Goal: Task Accomplishment & Management: Complete application form

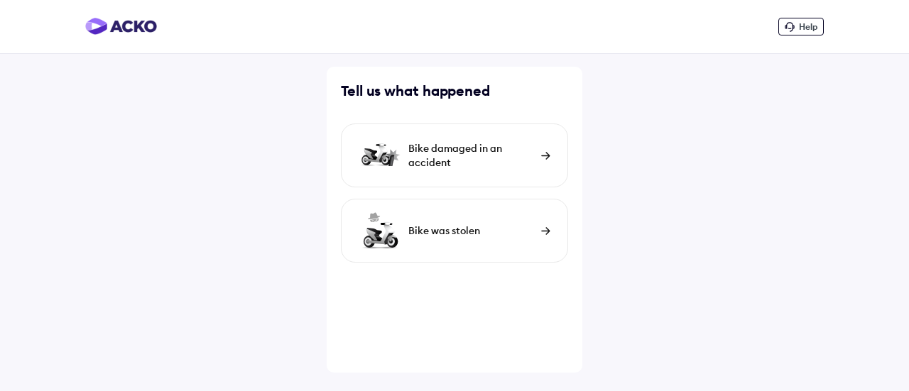
click at [440, 146] on div "Bike damaged in an accident" at bounding box center [472, 155] width 126 height 28
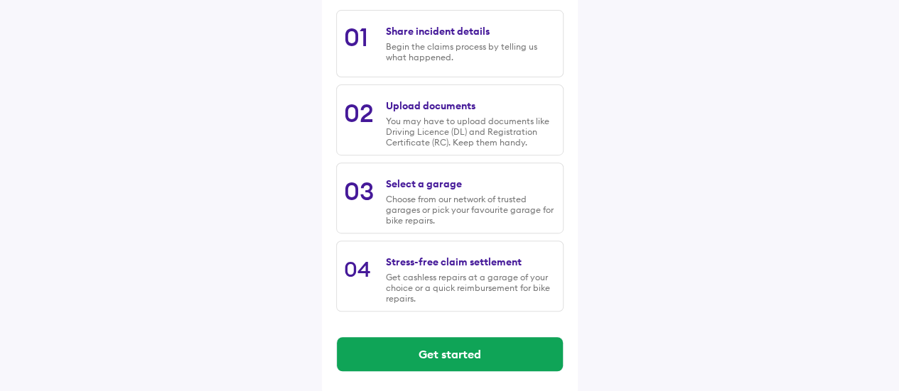
scroll to position [246, 0]
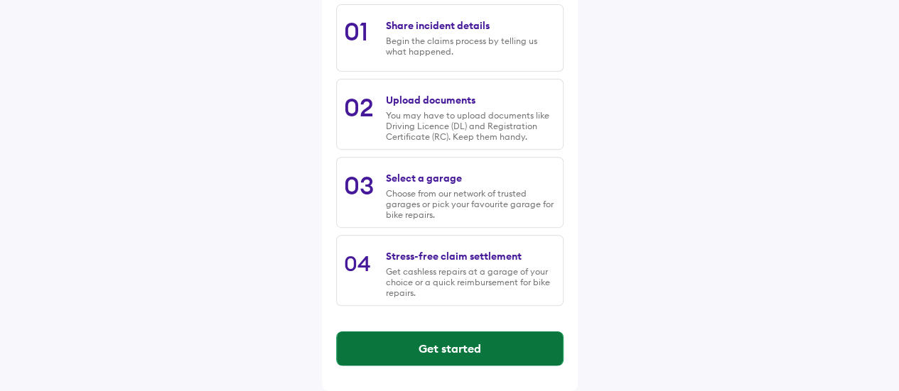
click at [483, 349] on button "Get started" at bounding box center [450, 349] width 226 height 34
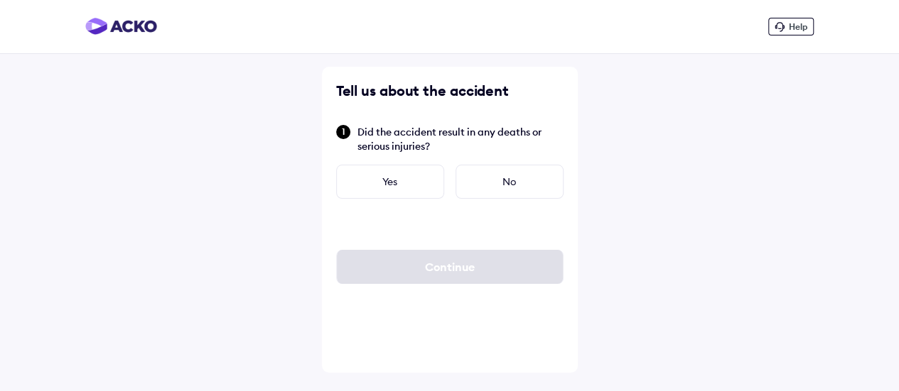
scroll to position [0, 0]
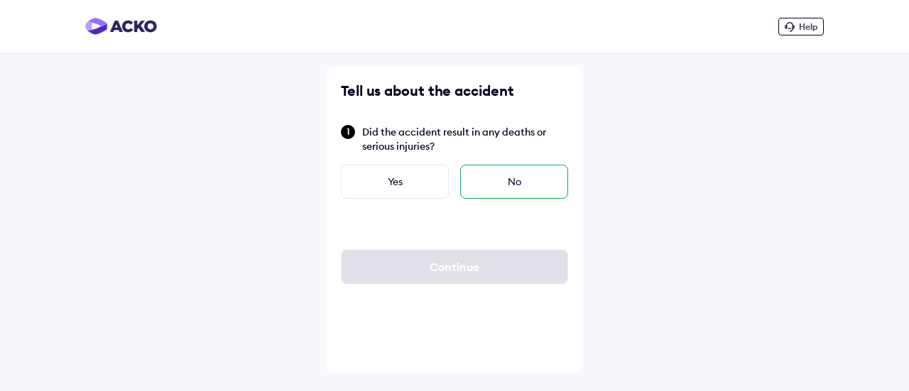
click at [516, 178] on div "No" at bounding box center [514, 182] width 108 height 34
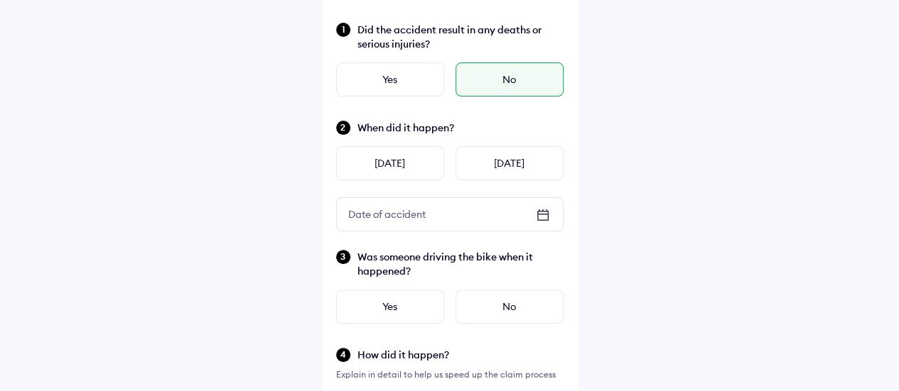
scroll to position [142, 0]
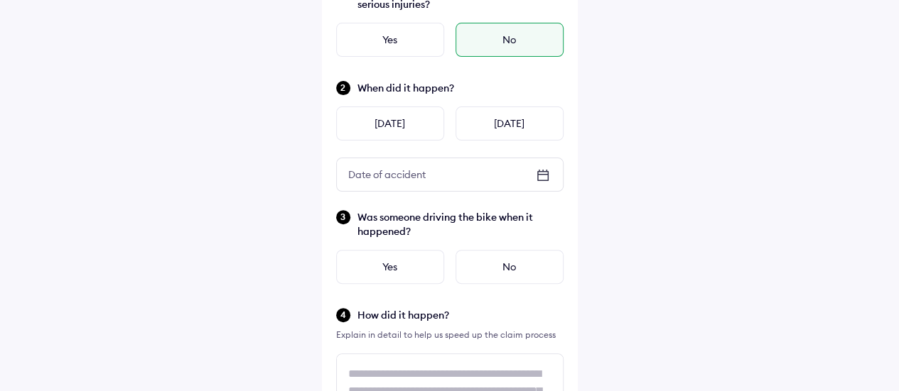
click at [454, 171] on div "Date of accident" at bounding box center [450, 174] width 226 height 33
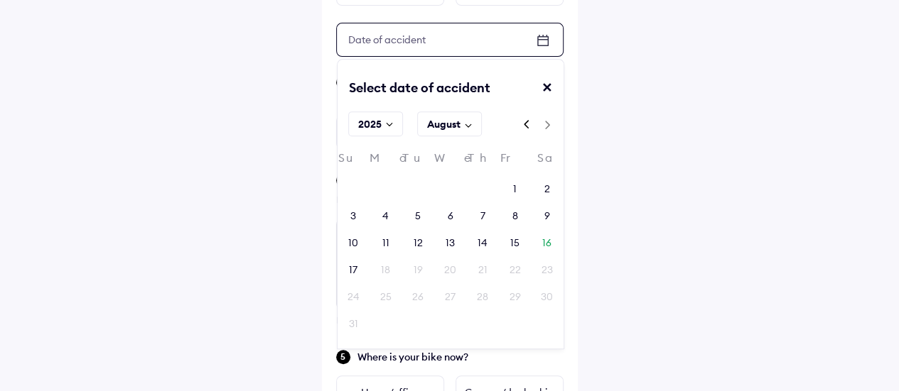
scroll to position [284, 0]
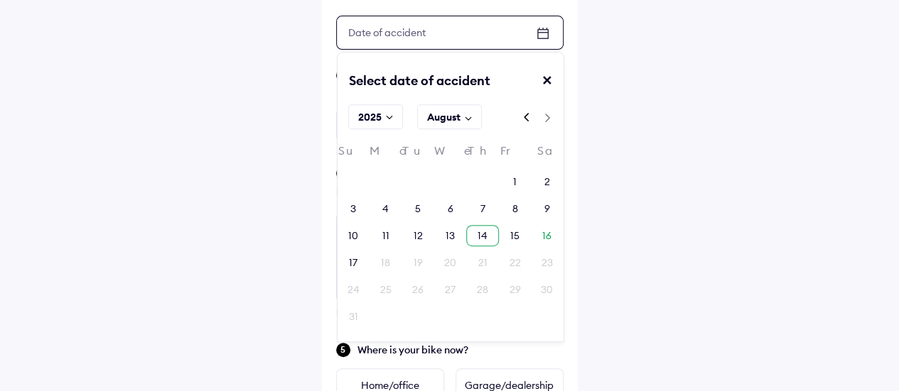
click at [480, 231] on div "14" at bounding box center [482, 236] width 10 height 14
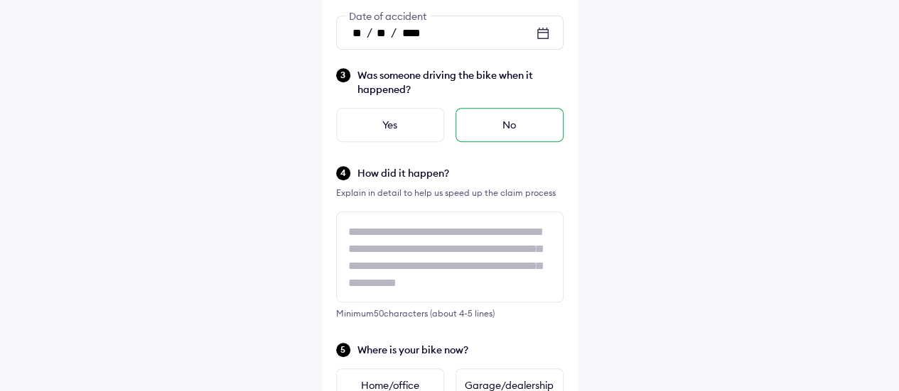
click at [498, 129] on div "No" at bounding box center [509, 125] width 108 height 34
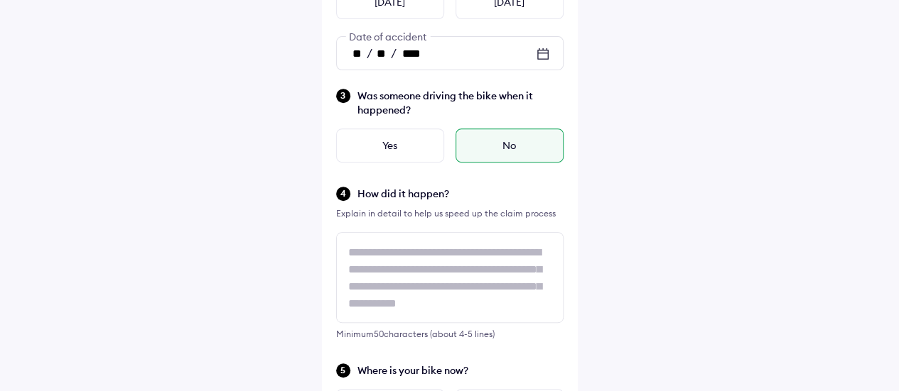
scroll to position [355, 0]
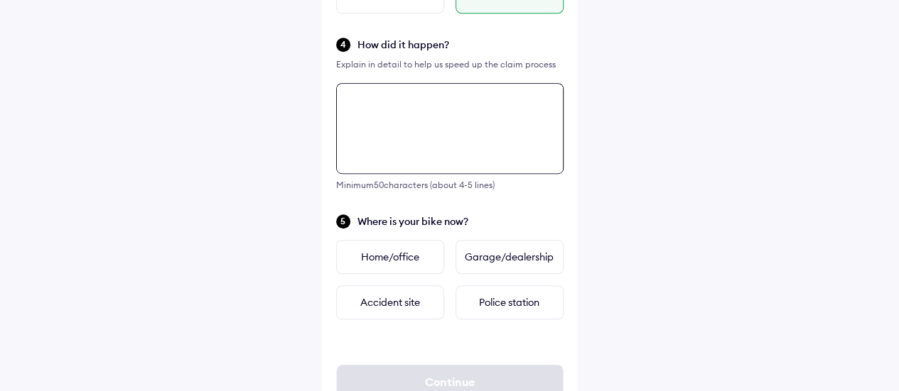
click at [394, 166] on div "Minimum 50 characters (about 4-5 lines)" at bounding box center [449, 136] width 227 height 107
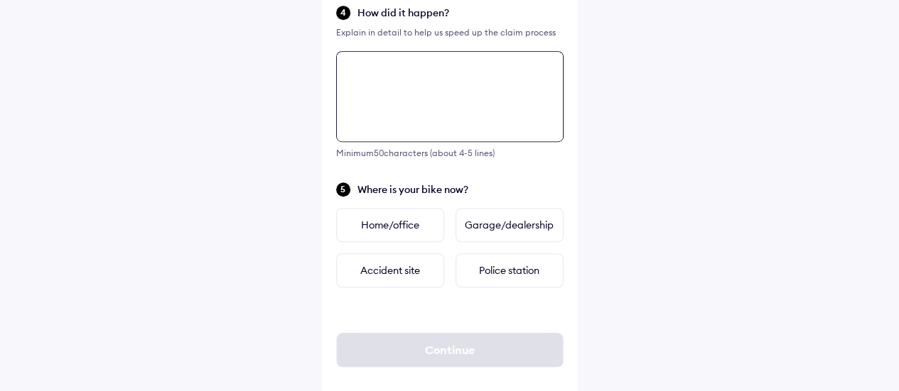
scroll to position [463, 0]
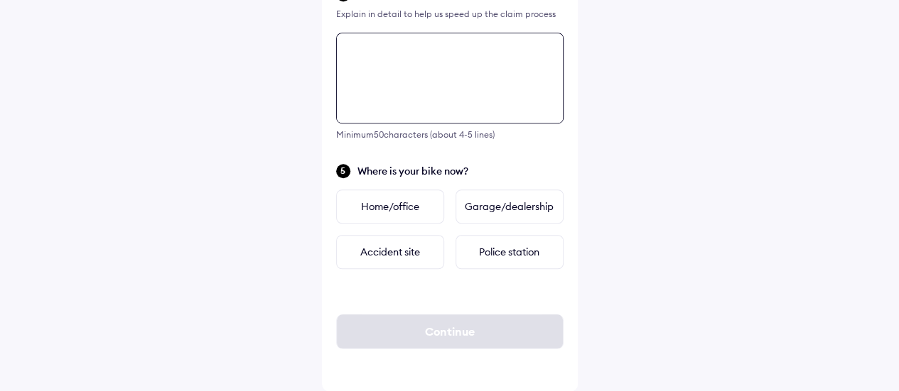
paste textarea "**********"
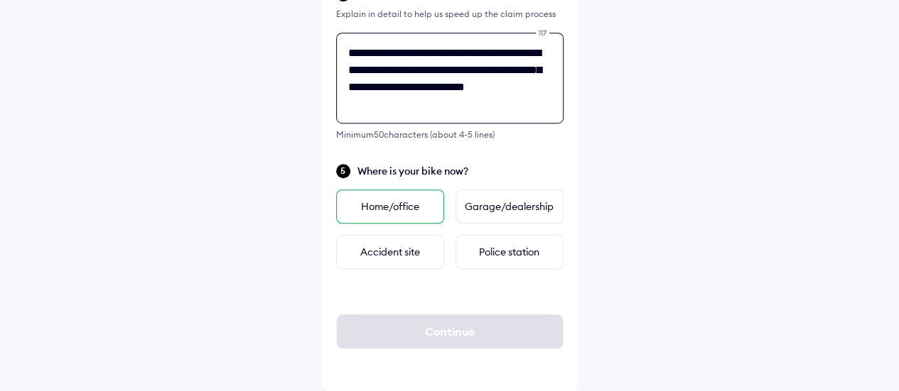
type textarea "**********"
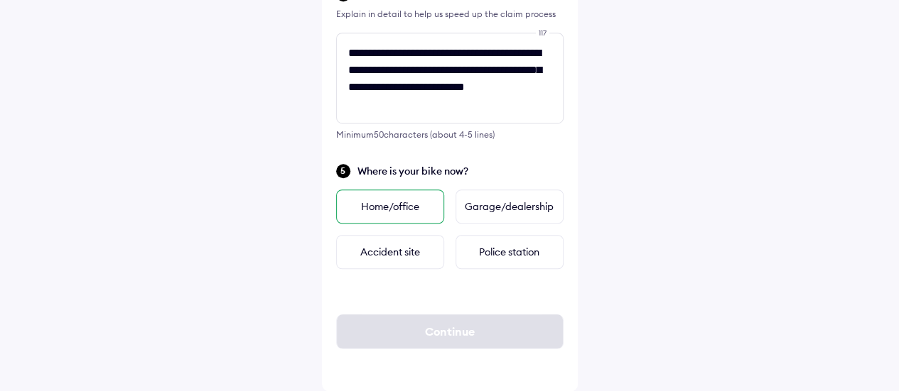
click at [375, 207] on div "Home/office" at bounding box center [390, 207] width 108 height 34
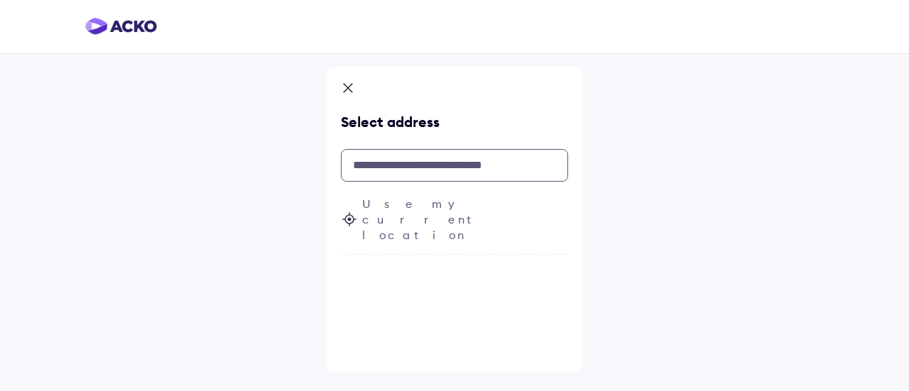
click at [388, 171] on input "text" at bounding box center [454, 165] width 227 height 33
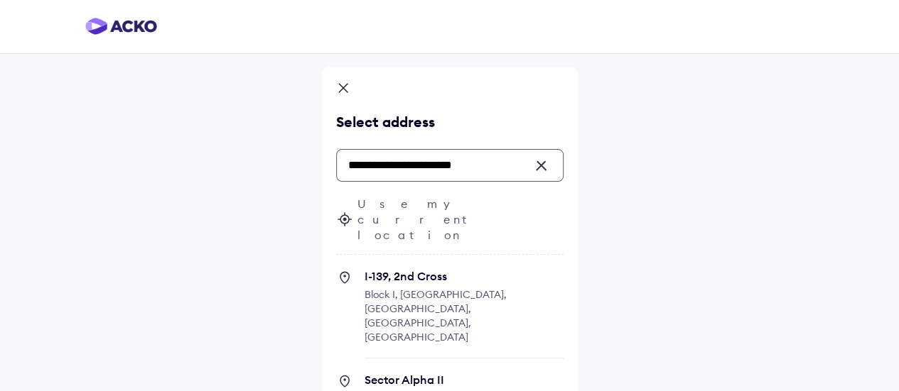
click at [396, 288] on span "Block I, [GEOGRAPHIC_DATA], [GEOGRAPHIC_DATA], [GEOGRAPHIC_DATA], [GEOGRAPHIC_D…" at bounding box center [435, 315] width 142 height 55
type input "**********"
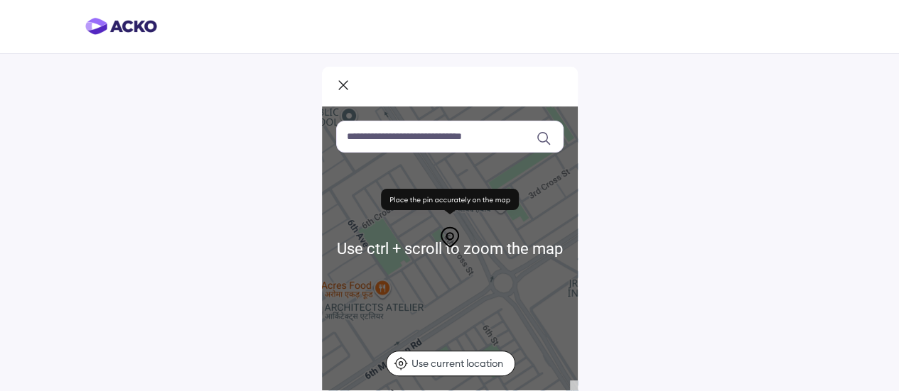
click at [343, 88] on icon at bounding box center [343, 86] width 14 height 17
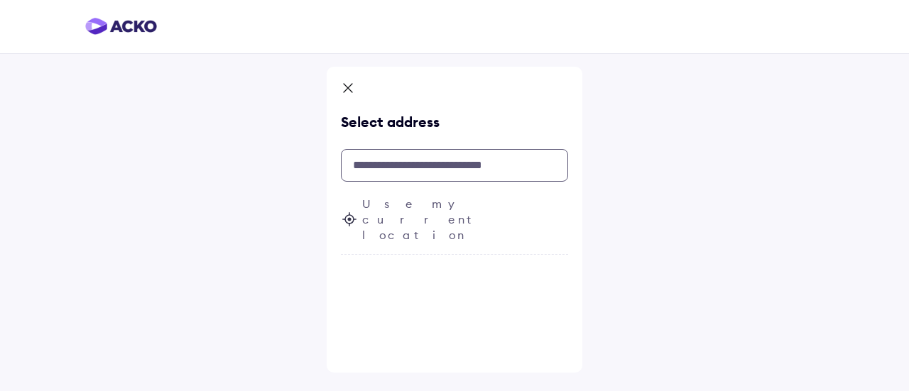
click at [399, 161] on input "text" at bounding box center [454, 165] width 227 height 33
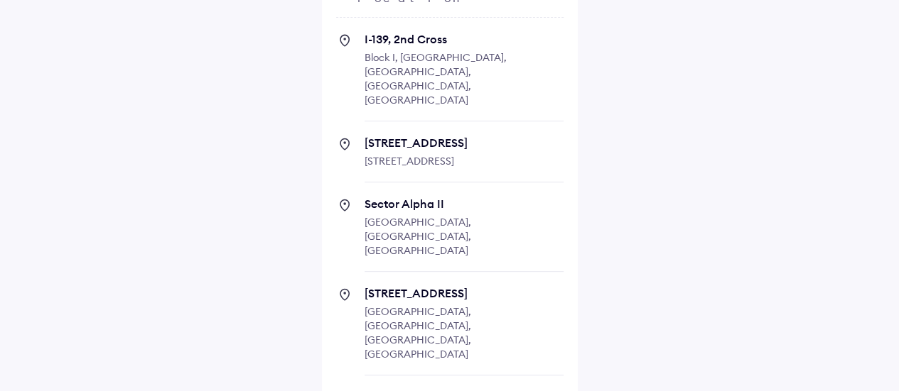
scroll to position [250, 0]
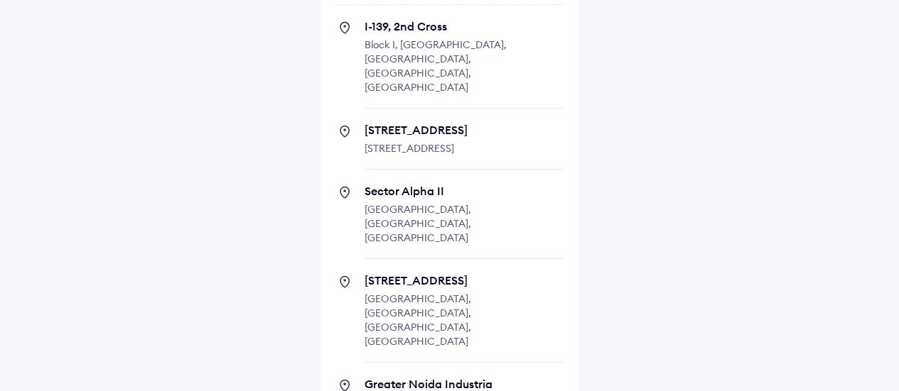
click at [446, 203] on span "[GEOGRAPHIC_DATA], [GEOGRAPHIC_DATA], [GEOGRAPHIC_DATA]" at bounding box center [417, 223] width 107 height 41
type input "**********"
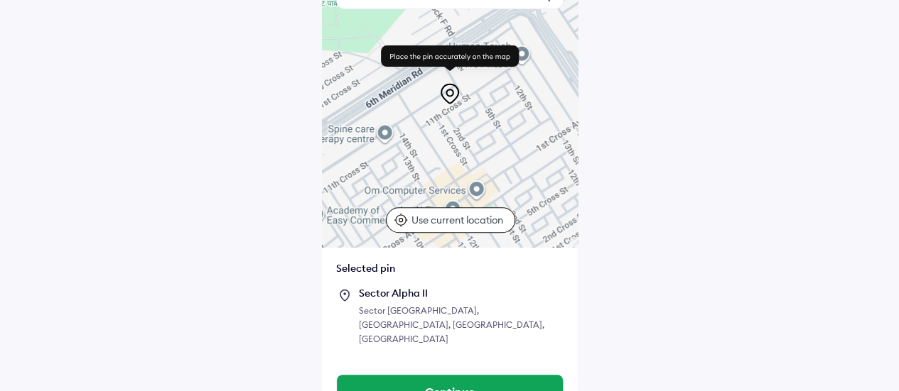
scroll to position [146, 0]
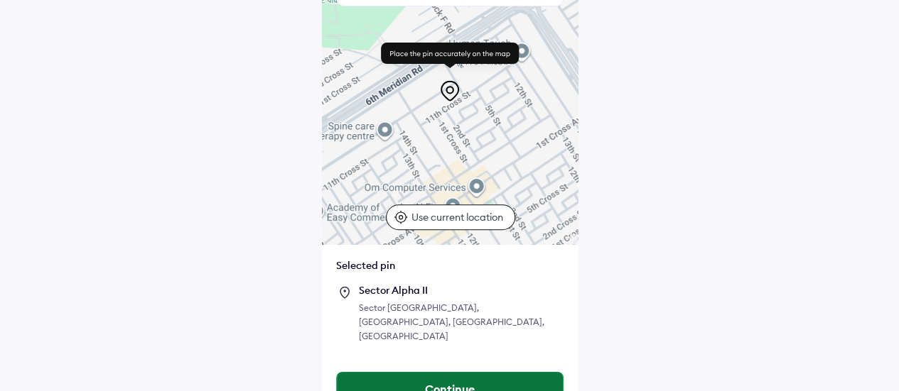
click at [440, 372] on button "Continue" at bounding box center [450, 389] width 226 height 34
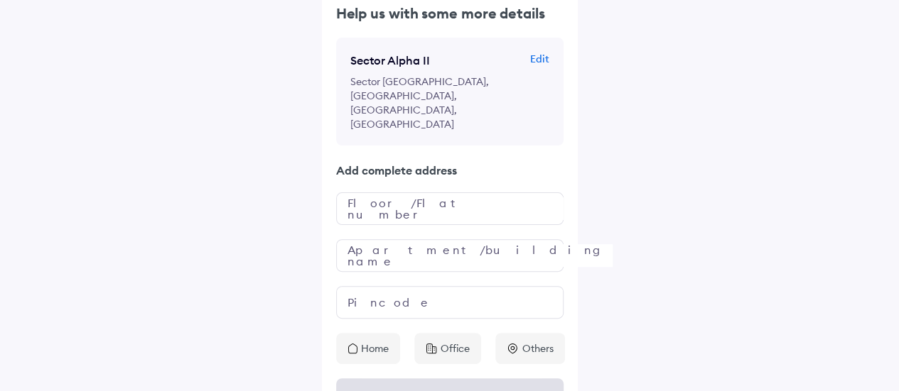
scroll to position [108, 0]
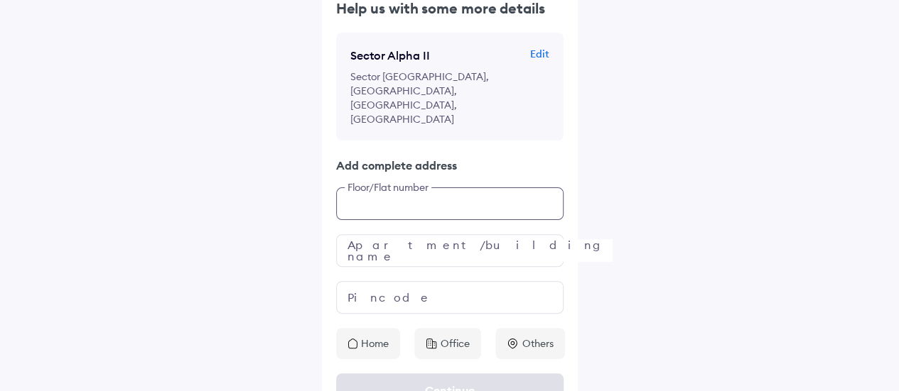
click at [381, 177] on div "Help us with some more details Sector Alpha II Edit Sector [GEOGRAPHIC_DATA], […" at bounding box center [450, 179] width 256 height 361
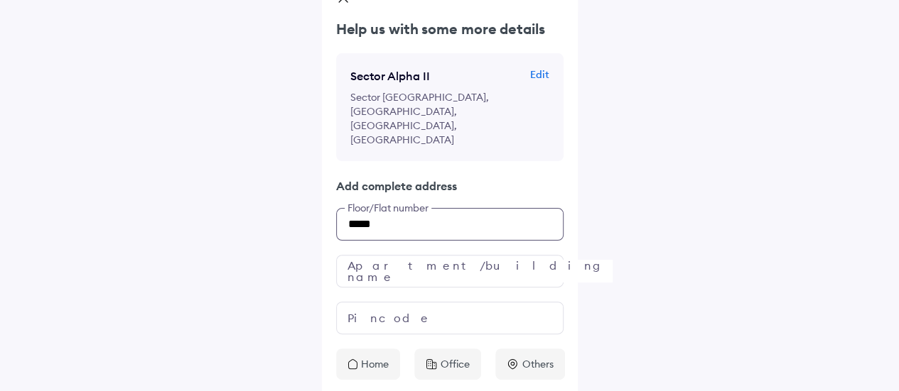
type input "*****"
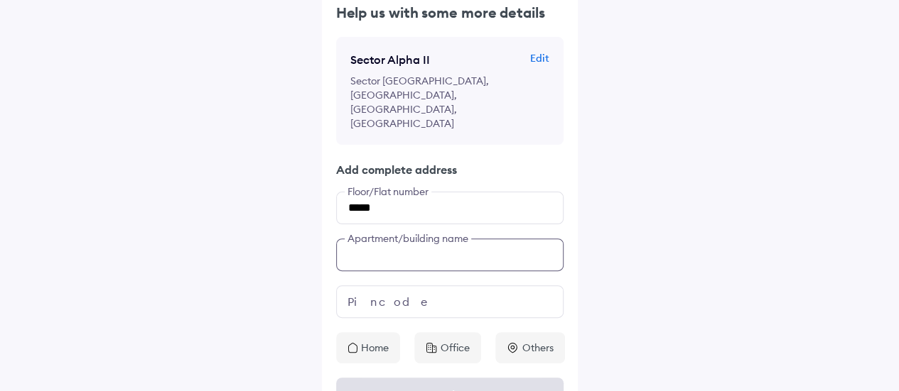
click at [387, 244] on div "Help us with some more details Sector Alpha II Edit Sector [GEOGRAPHIC_DATA], […" at bounding box center [450, 183] width 256 height 361
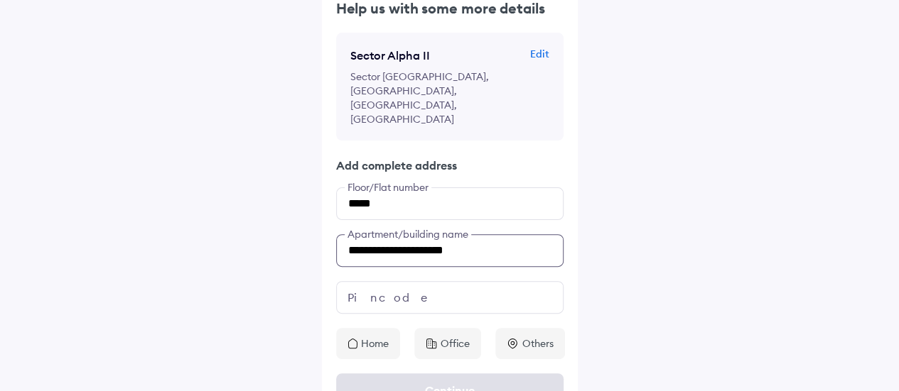
type input "**********"
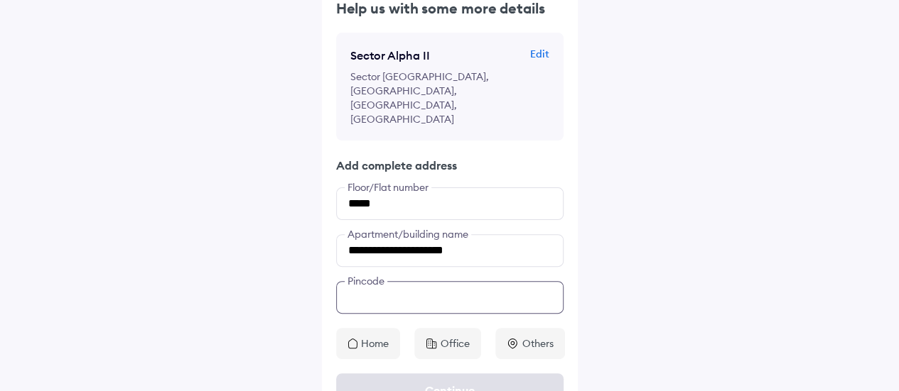
click at [383, 281] on input "text" at bounding box center [449, 297] width 227 height 33
type input "******"
click at [372, 328] on div "Home" at bounding box center [368, 343] width 64 height 31
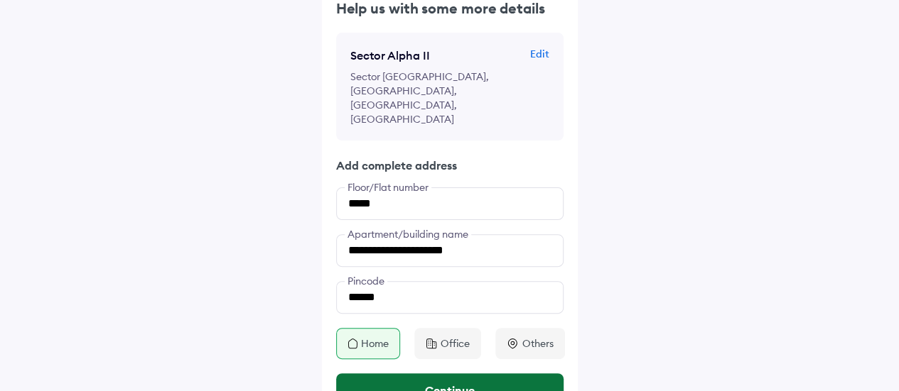
click at [445, 374] on button "Continue" at bounding box center [449, 391] width 227 height 34
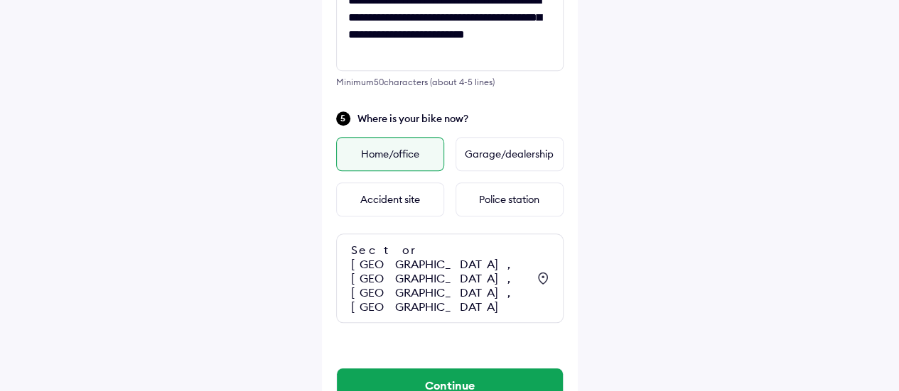
scroll to position [526, 0]
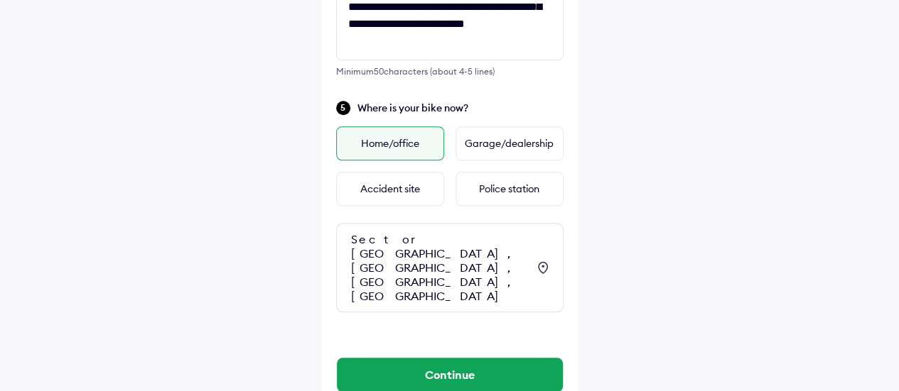
click at [404, 144] on div "Home/office" at bounding box center [390, 143] width 108 height 34
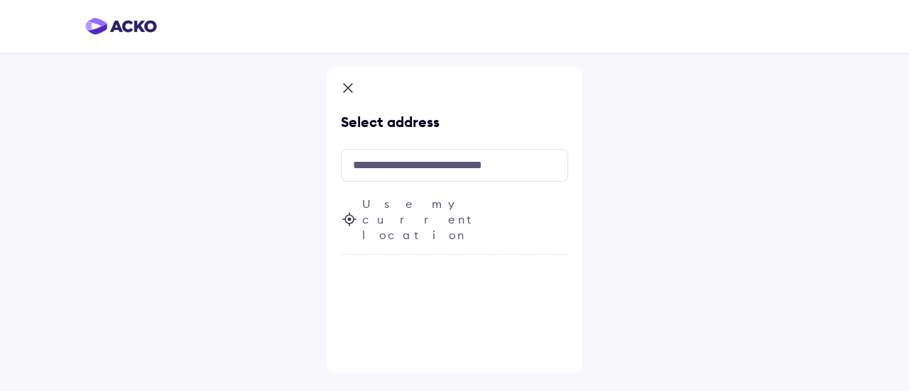
click at [348, 87] on icon at bounding box center [348, 89] width 14 height 17
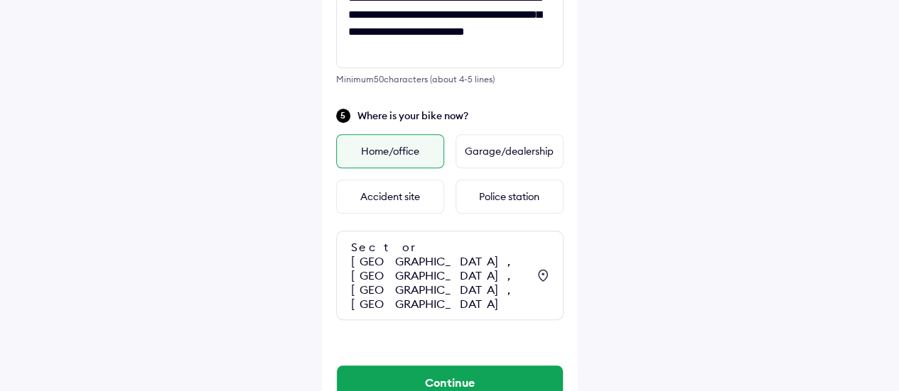
scroll to position [526, 0]
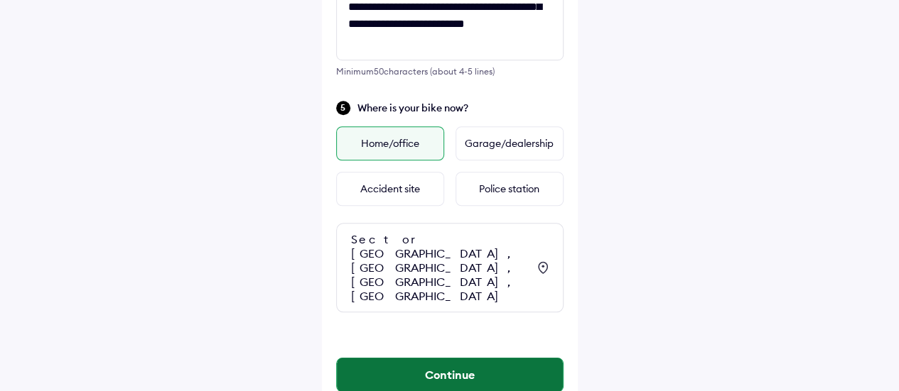
click at [481, 358] on button "Continue" at bounding box center [450, 375] width 226 height 34
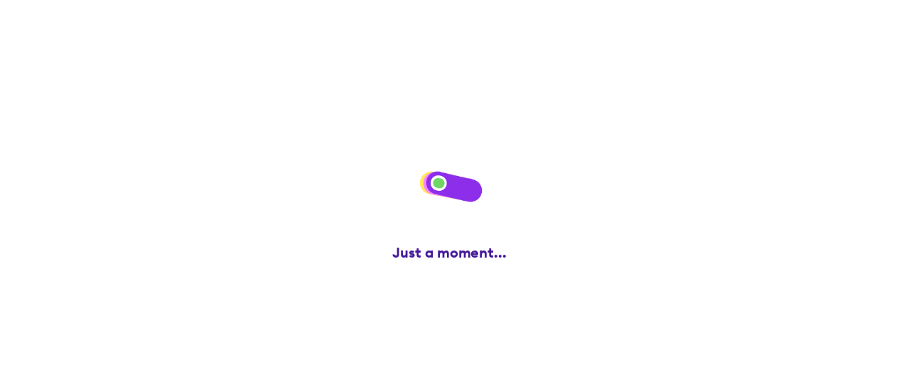
scroll to position [0, 0]
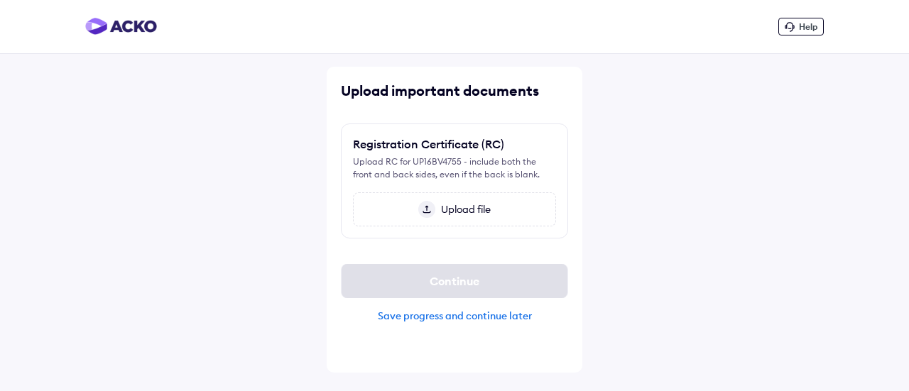
click at [673, 234] on div "Help Upload important documents Registration Certificate (RC) Upload RC for UP1…" at bounding box center [454, 195] width 909 height 391
click at [678, 223] on div "Help Upload important documents Registration Certificate (RC) Upload RC for UP1…" at bounding box center [454, 195] width 909 height 391
click at [425, 214] on img at bounding box center [426, 209] width 17 height 17
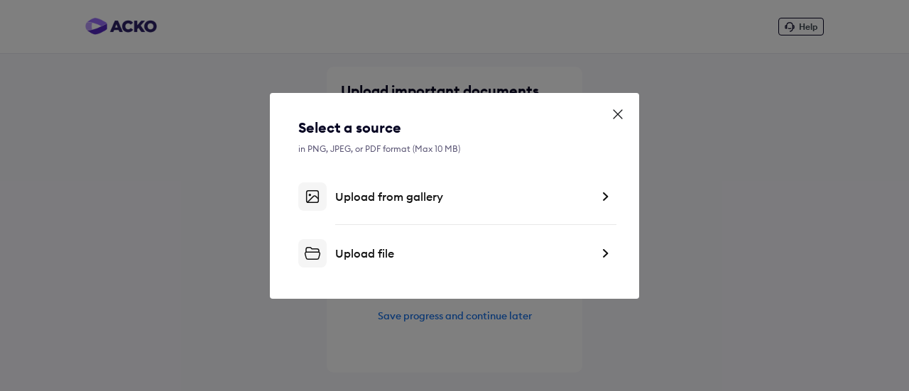
click at [362, 198] on div "Upload from gallery" at bounding box center [463, 197] width 256 height 14
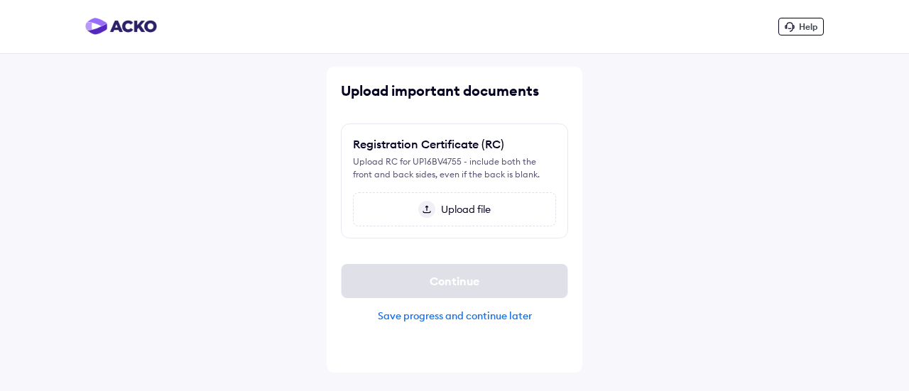
click at [435, 214] on span "Upload file" at bounding box center [462, 209] width 55 height 13
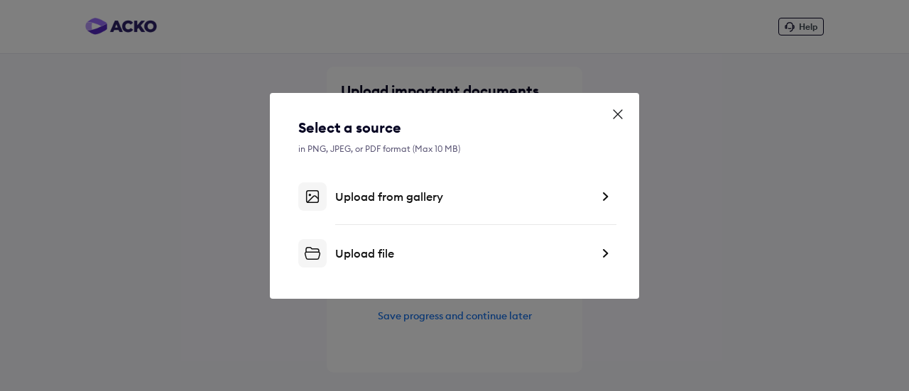
click at [392, 198] on div "Upload from gallery" at bounding box center [463, 197] width 256 height 14
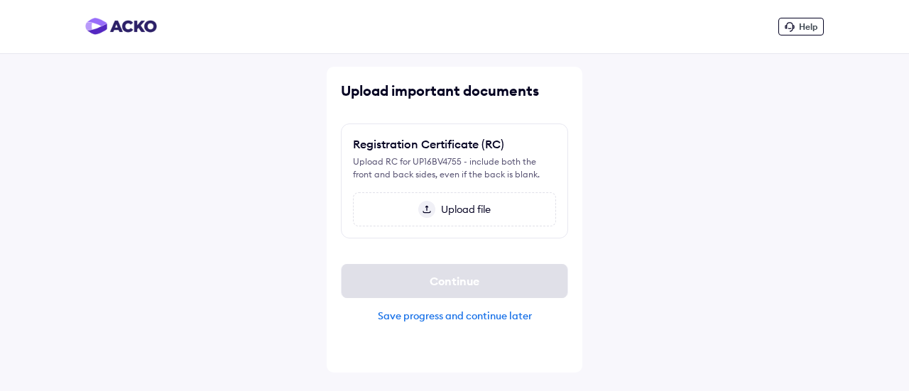
click at [453, 215] on span "Upload file" at bounding box center [462, 209] width 55 height 13
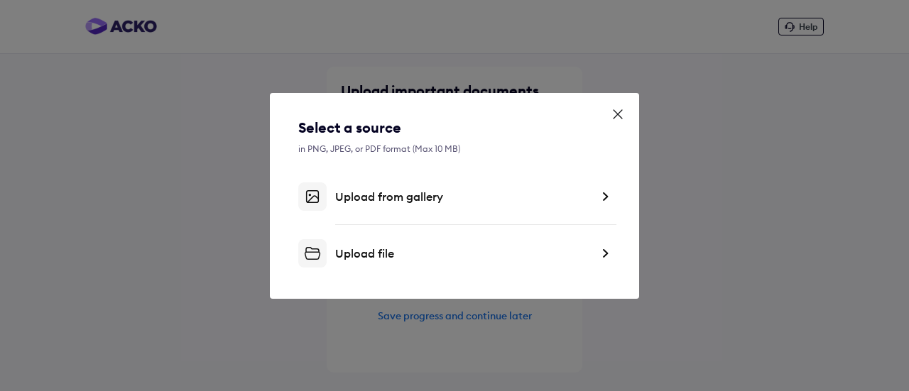
click at [399, 188] on div "Upload from gallery" at bounding box center [454, 197] width 313 height 28
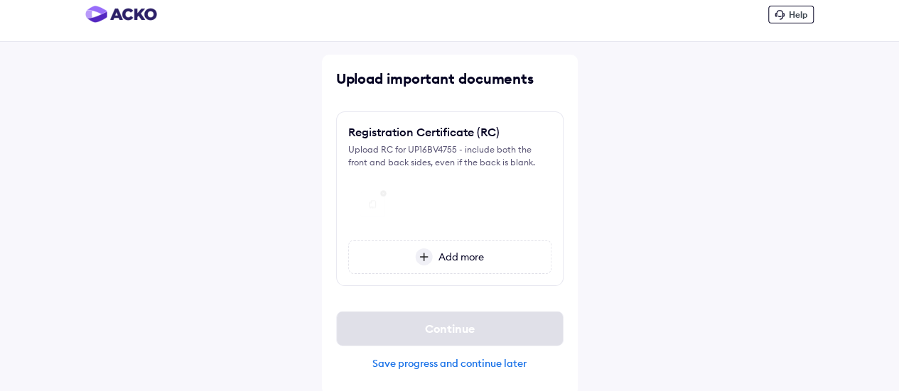
scroll to position [16, 0]
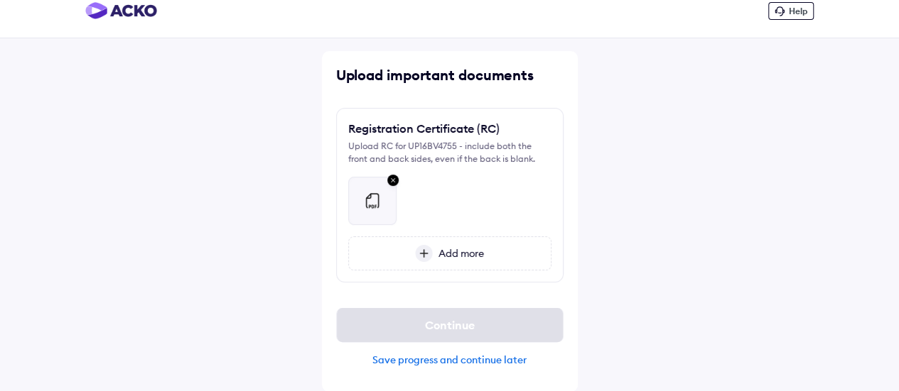
click at [429, 256] on img at bounding box center [424, 253] width 18 height 17
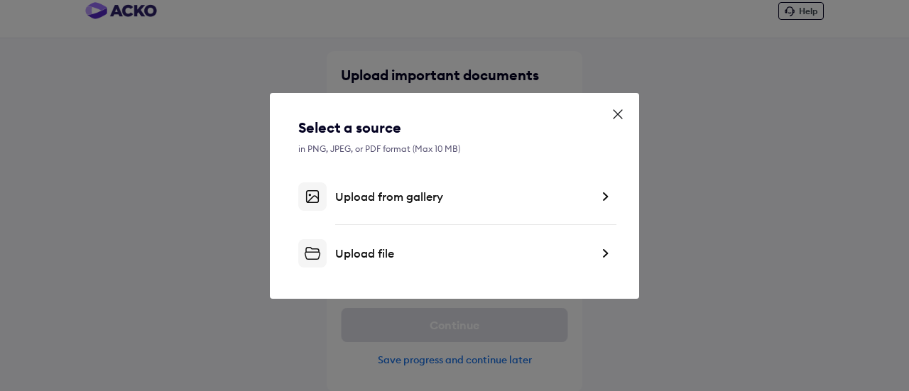
click at [402, 201] on div "Upload from gallery" at bounding box center [463, 197] width 256 height 14
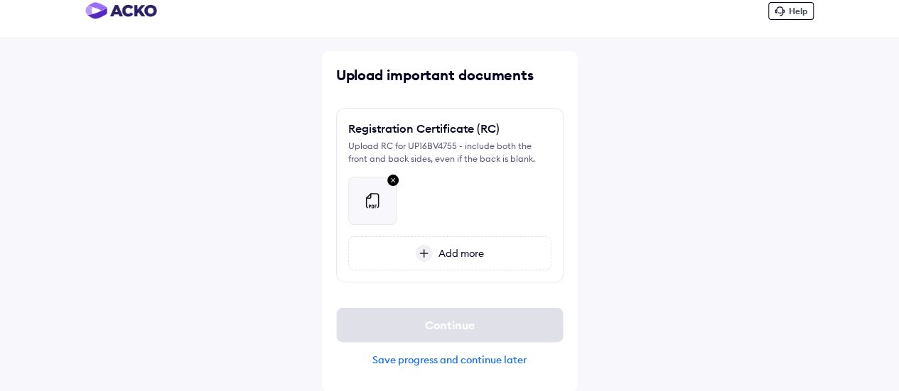
scroll to position [0, 0]
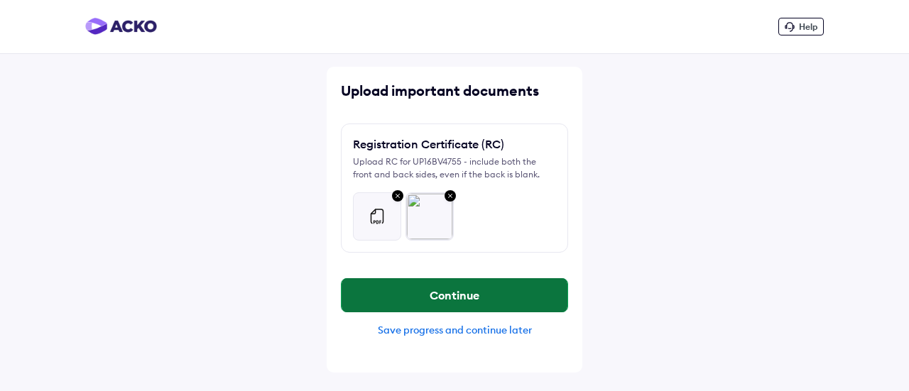
click at [470, 295] on button "Continue" at bounding box center [455, 295] width 226 height 34
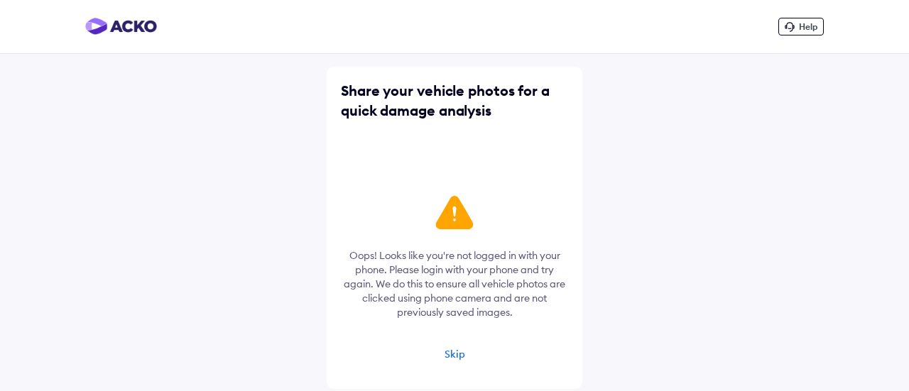
click at [449, 352] on div "Skip" at bounding box center [455, 354] width 21 height 13
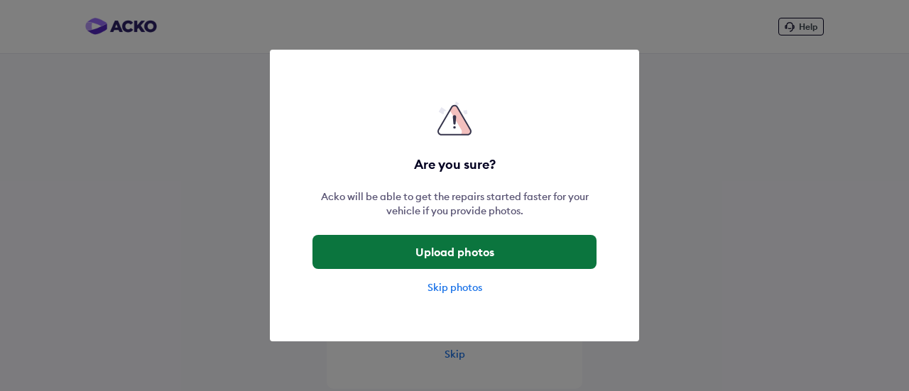
click at [494, 257] on button "Upload photos" at bounding box center [455, 252] width 284 height 34
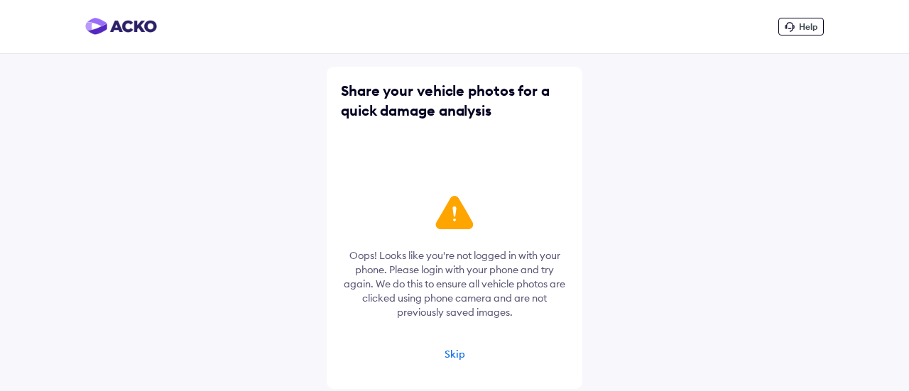
click at [453, 359] on div "Skip" at bounding box center [455, 354] width 21 height 13
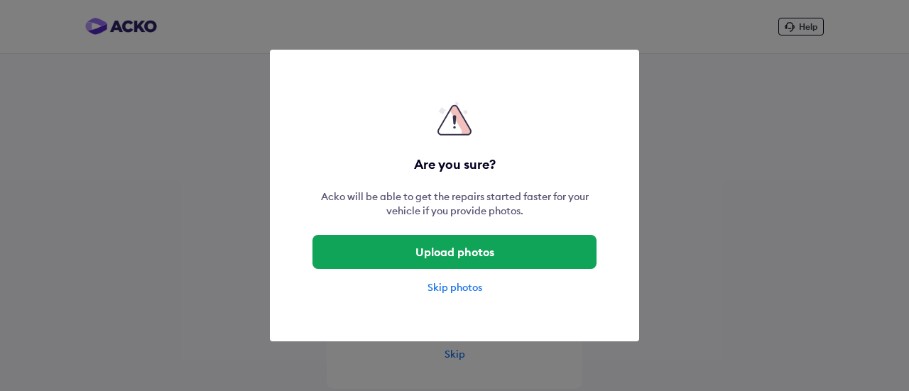
click at [460, 289] on div "Skip photos" at bounding box center [455, 288] width 284 height 14
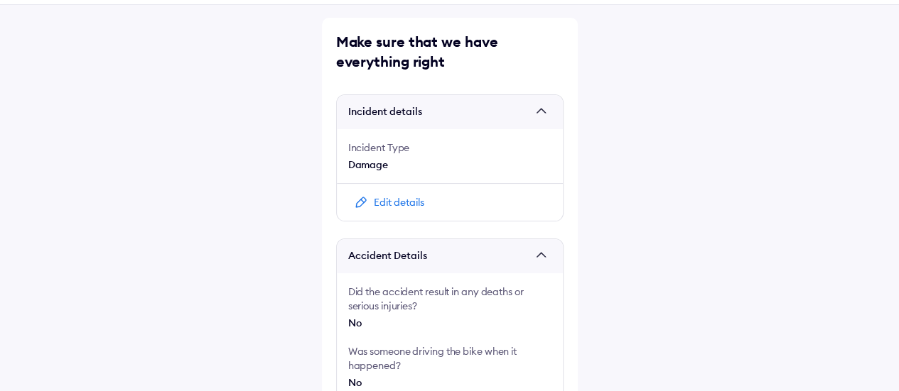
scroll to position [71, 0]
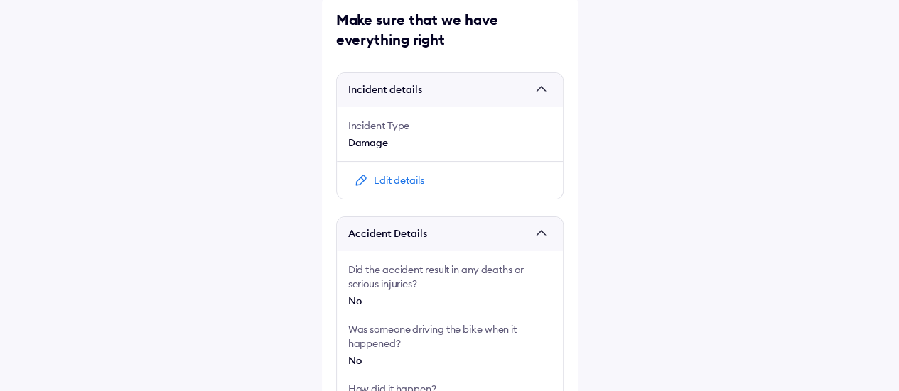
click at [538, 89] on span at bounding box center [544, 90] width 14 height 14
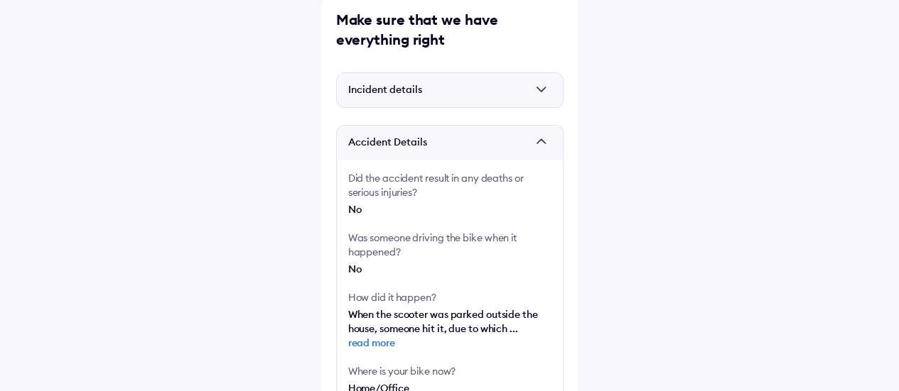
click at [643, 151] on div "Help Make sure that we have everything right Incident details Incident Type Dam…" at bounding box center [449, 356] width 899 height 854
click at [545, 91] on span at bounding box center [544, 90] width 14 height 14
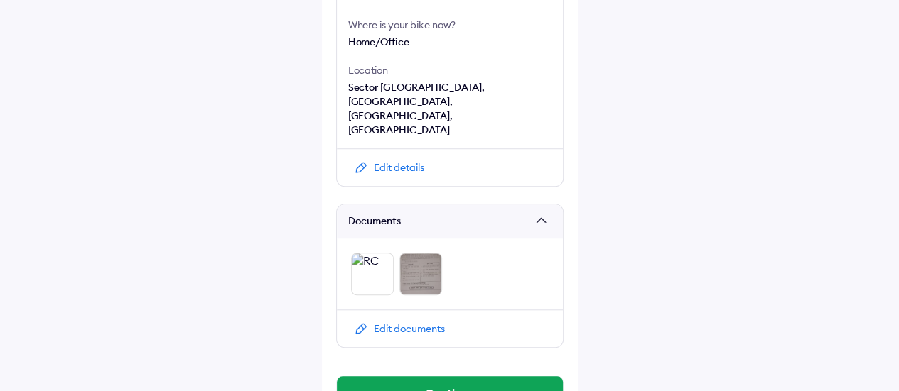
scroll to position [523, 0]
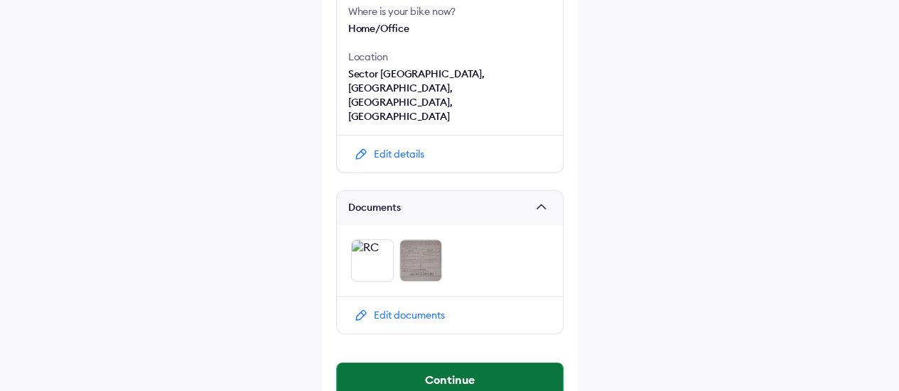
click at [465, 363] on button "Continue" at bounding box center [450, 380] width 226 height 34
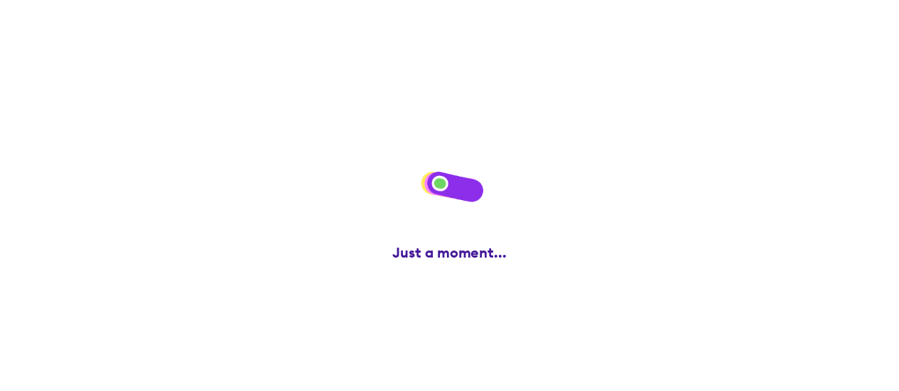
scroll to position [0, 0]
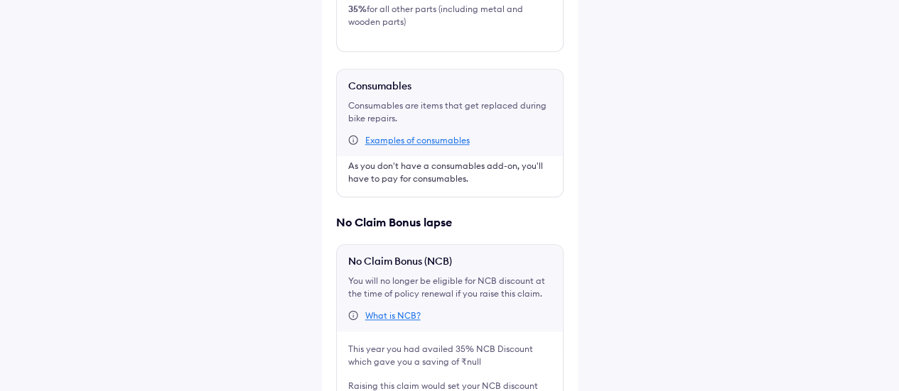
scroll to position [753, 0]
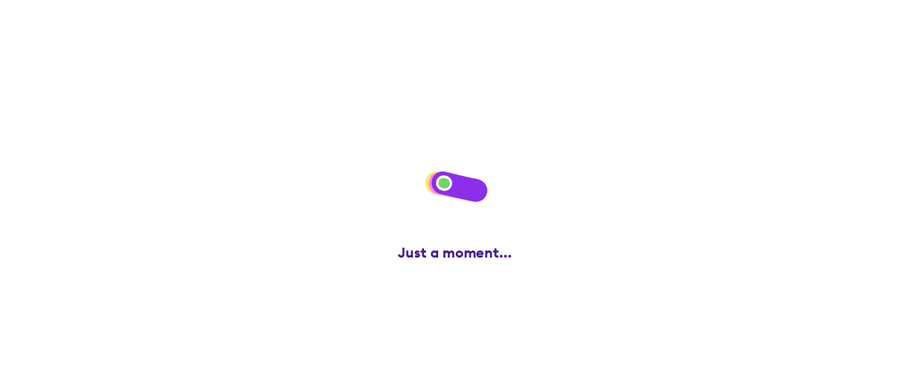
scroll to position [0, 0]
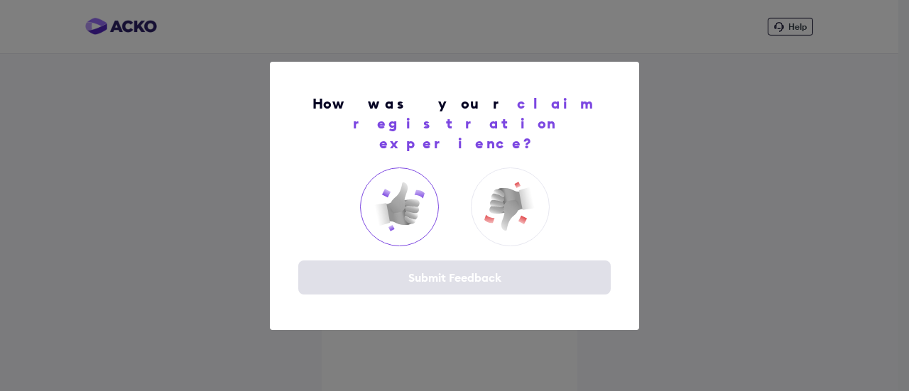
click at [418, 198] on img at bounding box center [399, 206] width 57 height 57
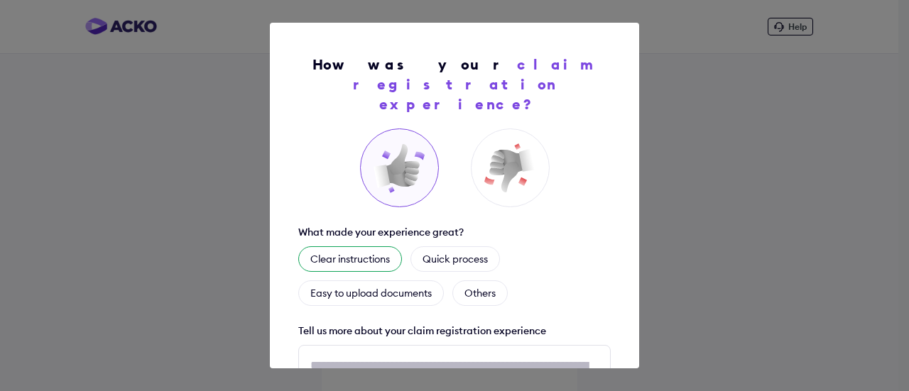
click at [362, 247] on div "Clear instructions" at bounding box center [350, 260] width 104 height 26
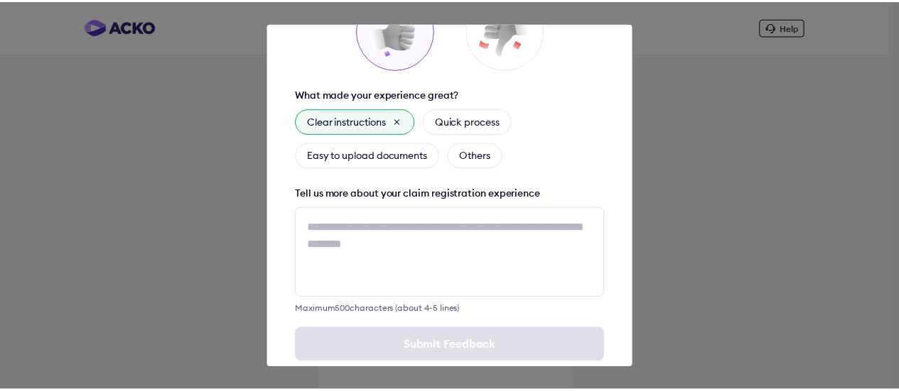
scroll to position [146, 0]
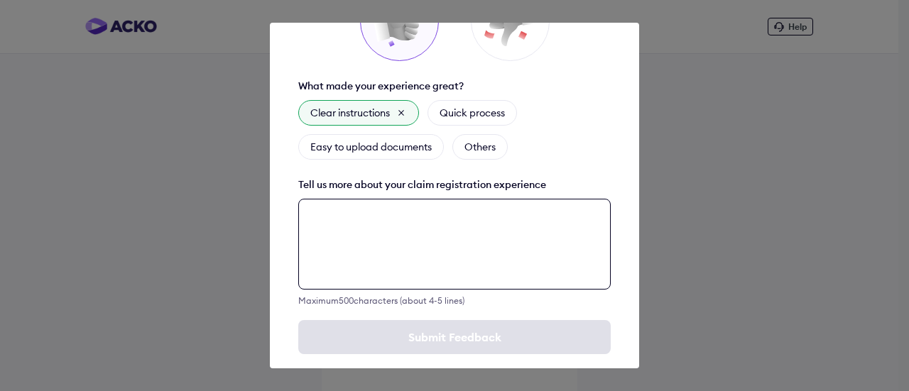
click at [347, 218] on textarea at bounding box center [454, 244] width 313 height 91
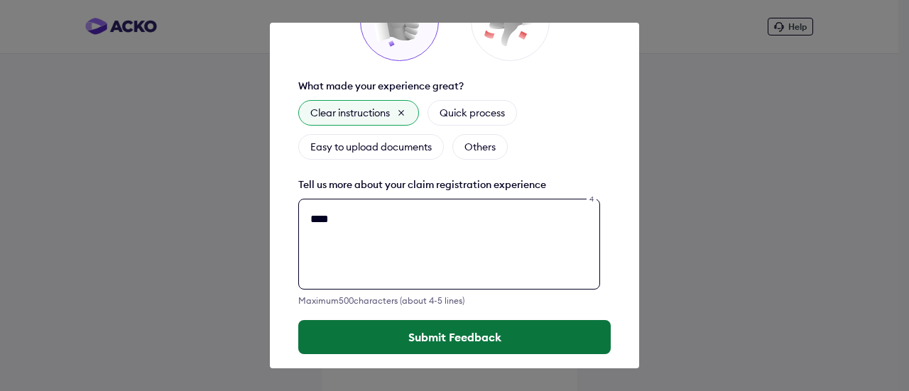
type textarea "****"
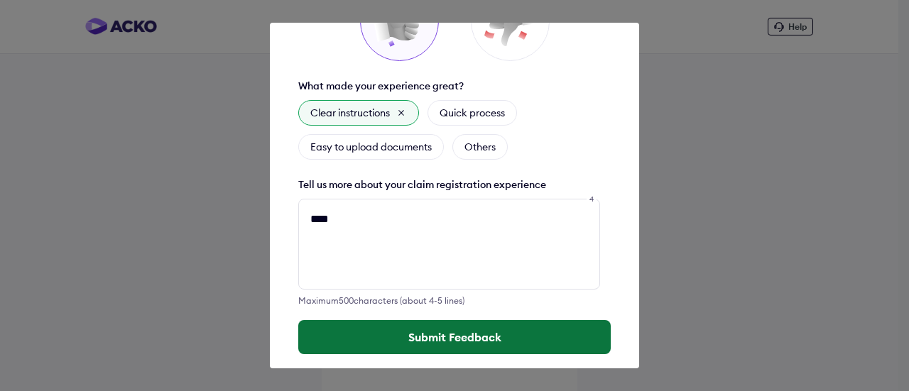
click at [429, 320] on button "Submit Feedback" at bounding box center [454, 337] width 313 height 34
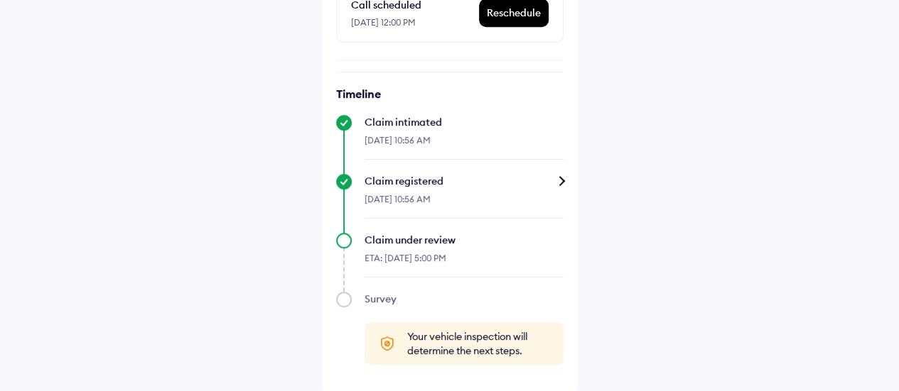
scroll to position [261, 0]
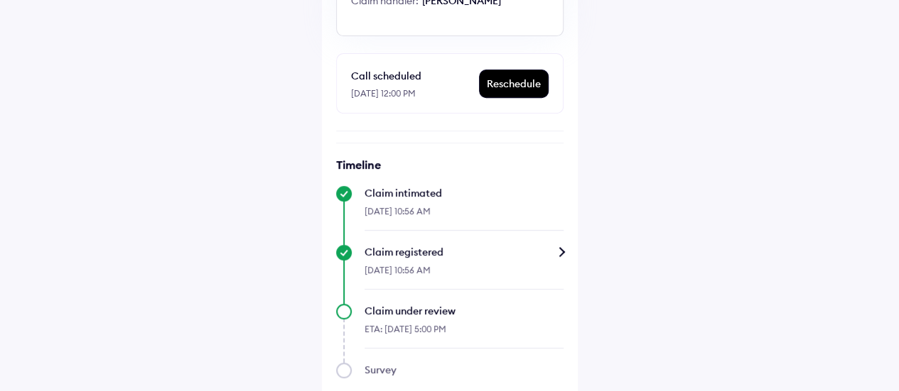
click at [492, 83] on div "Reschedule" at bounding box center [514, 83] width 68 height 27
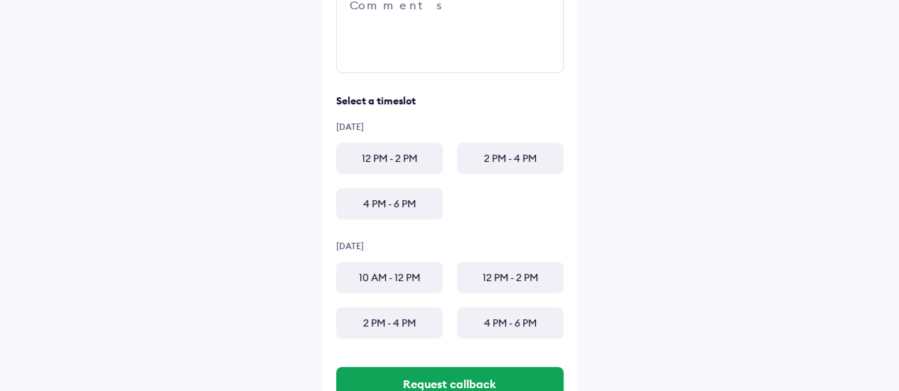
scroll to position [349, 0]
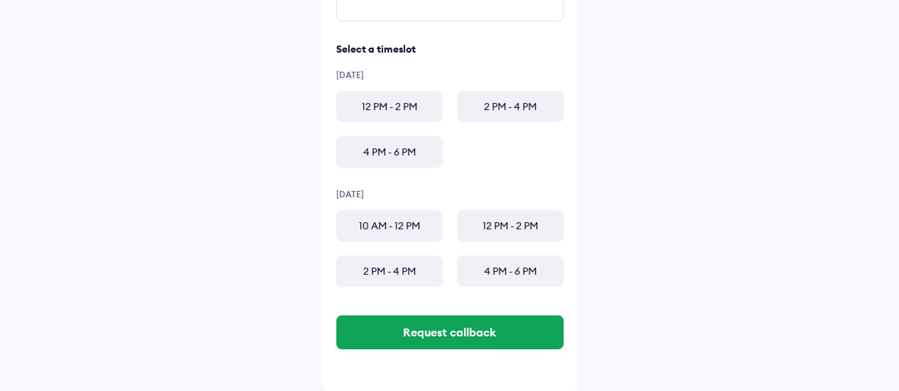
click at [418, 151] on div "4 PM - 6 PM" at bounding box center [389, 151] width 107 height 31
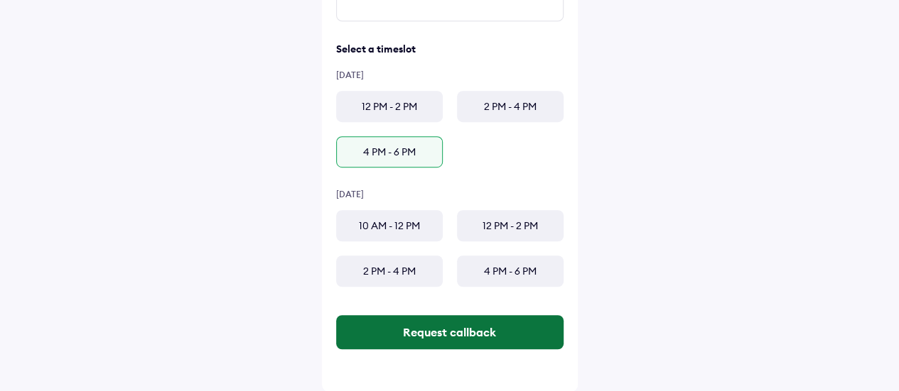
click at [480, 334] on button "Request callback" at bounding box center [449, 332] width 227 height 34
click at [459, 325] on button "Request callback" at bounding box center [449, 332] width 227 height 34
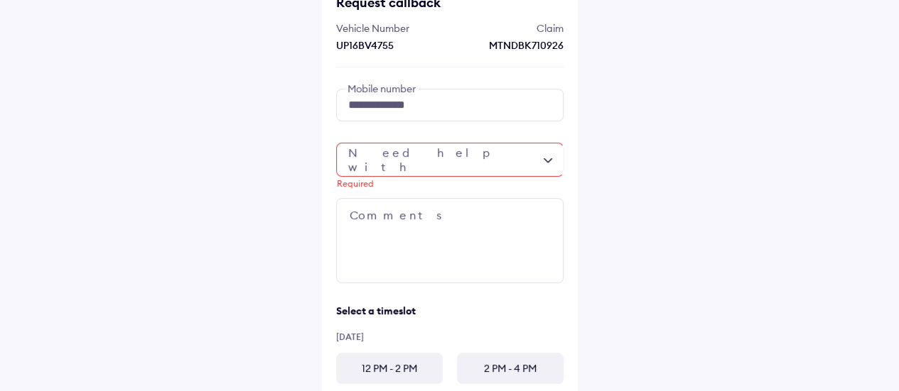
scroll to position [65, 0]
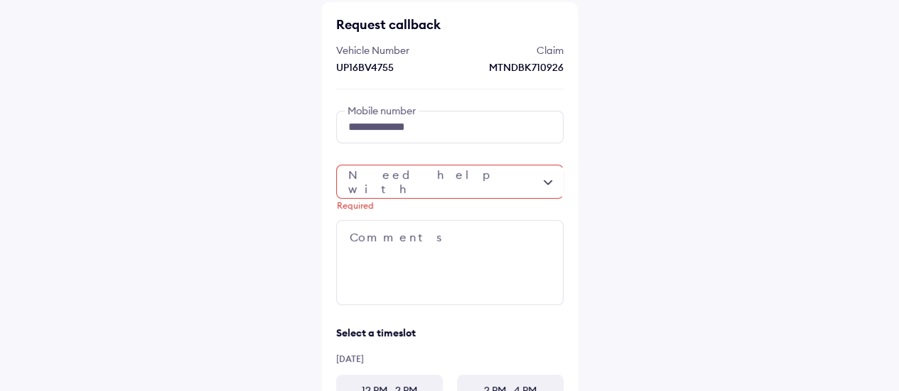
click at [548, 183] on div "Required" at bounding box center [449, 182] width 227 height 34
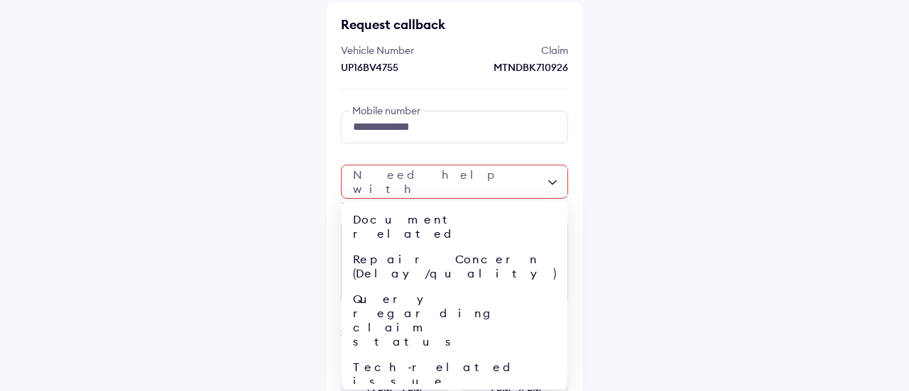
click at [651, 207] on div "**********" at bounding box center [454, 274] width 909 height 678
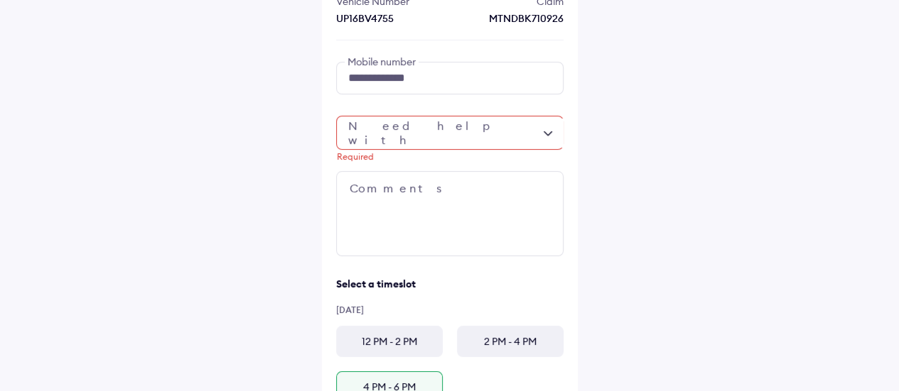
scroll to position [136, 0]
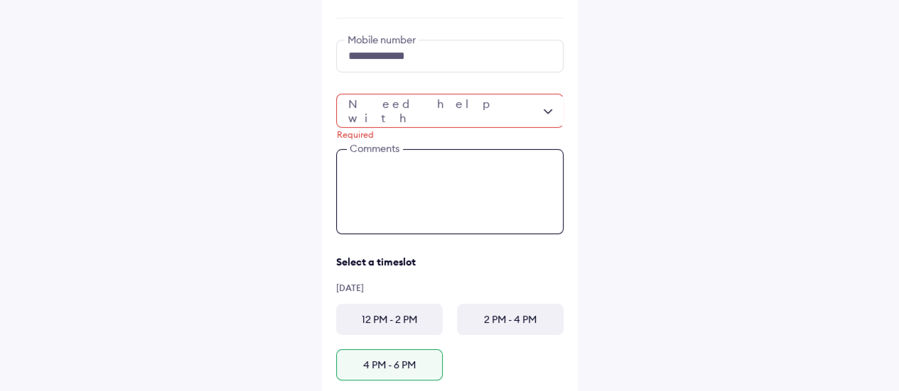
click at [398, 192] on textarea at bounding box center [449, 191] width 227 height 85
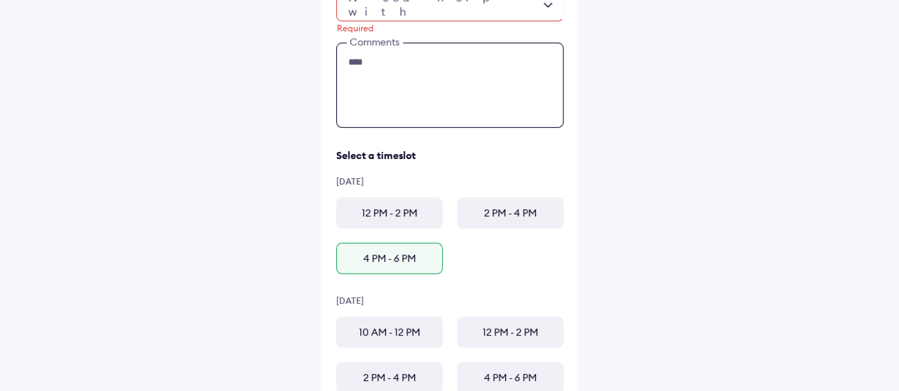
scroll to position [278, 0]
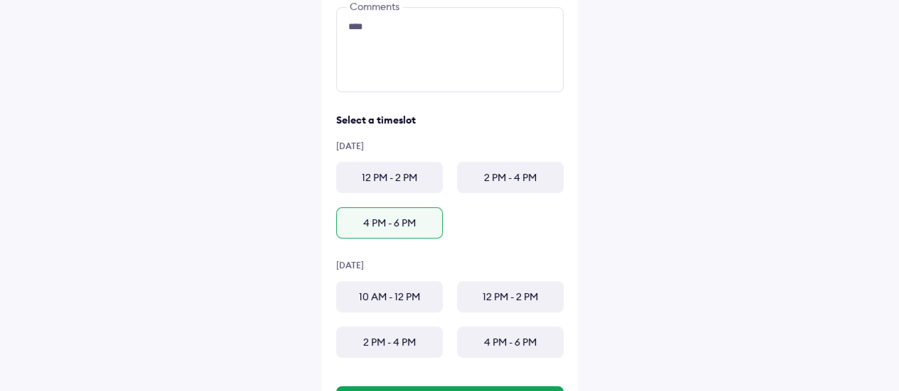
click at [379, 221] on div "4 PM - 6 PM" at bounding box center [389, 222] width 107 height 31
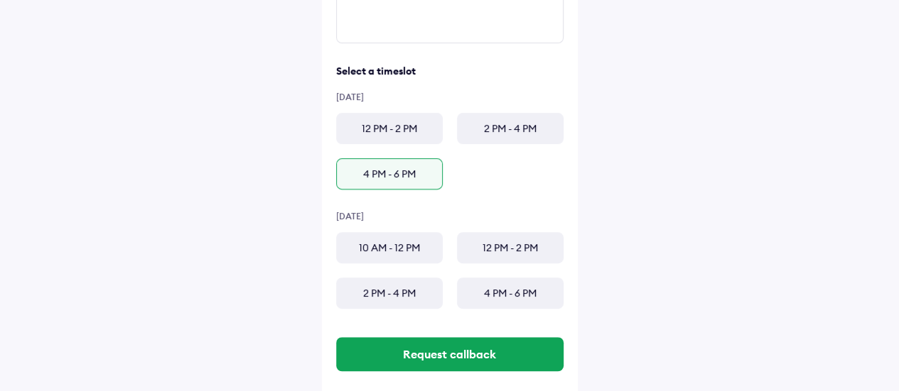
scroll to position [349, 0]
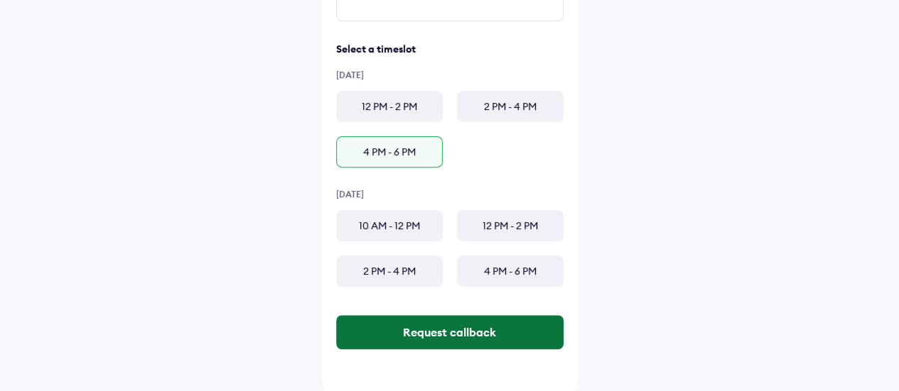
click at [474, 333] on button "Request callback" at bounding box center [449, 332] width 227 height 34
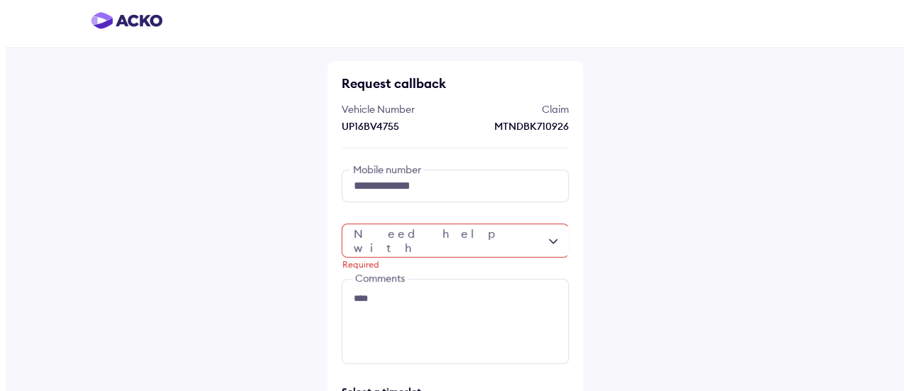
scroll to position [0, 0]
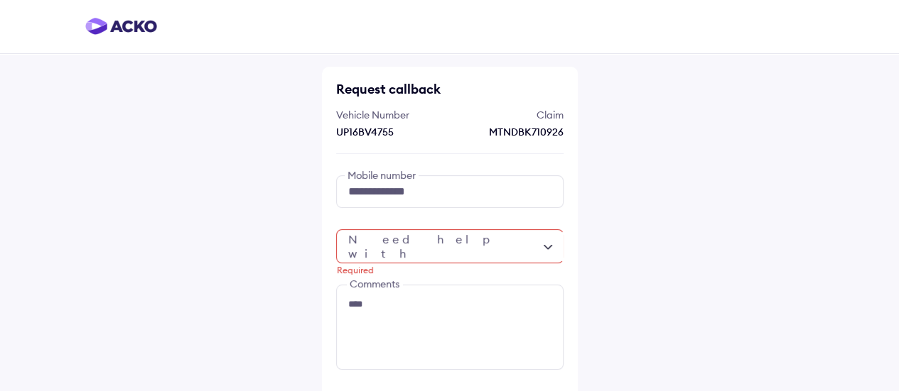
click at [547, 247] on div "Required" at bounding box center [449, 246] width 227 height 34
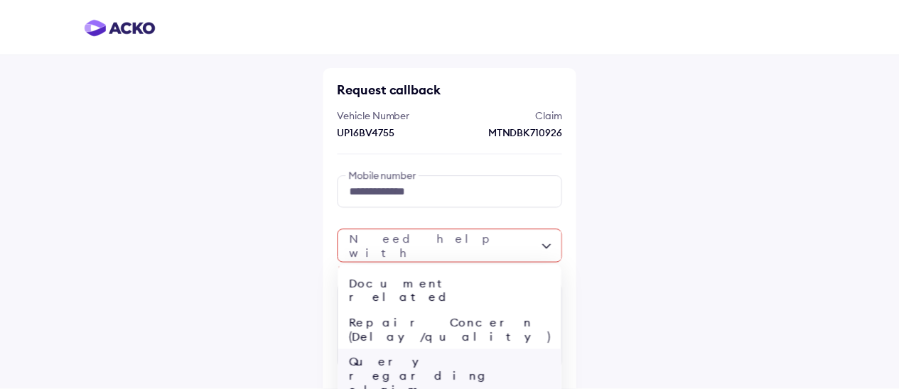
scroll to position [55, 0]
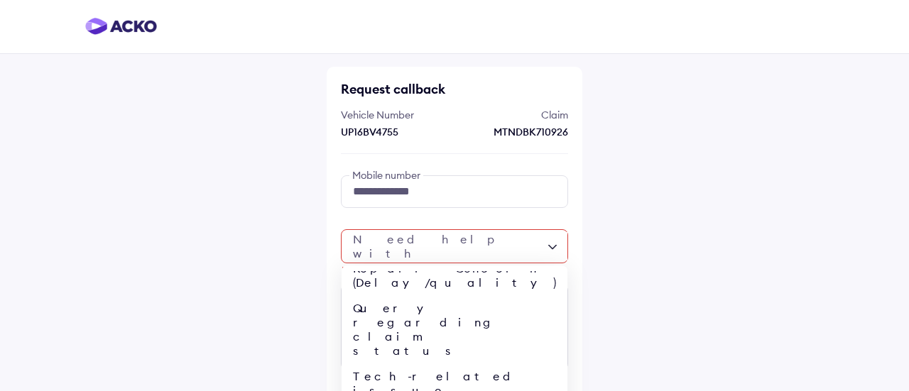
click at [420, 367] on div at bounding box center [460, 366] width 227 height 6
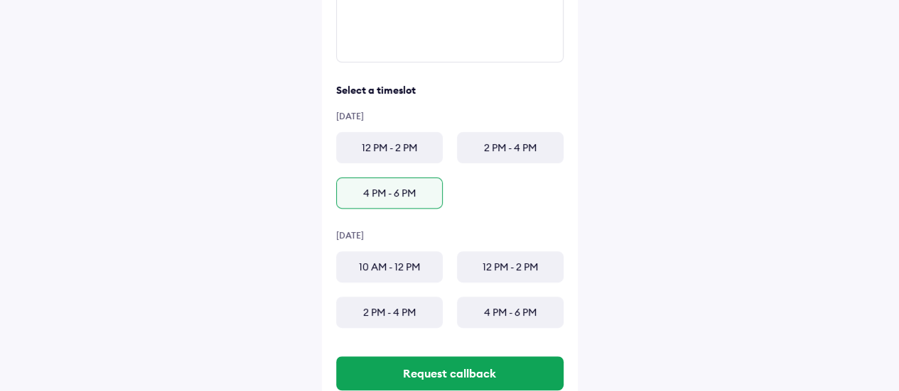
scroll to position [349, 0]
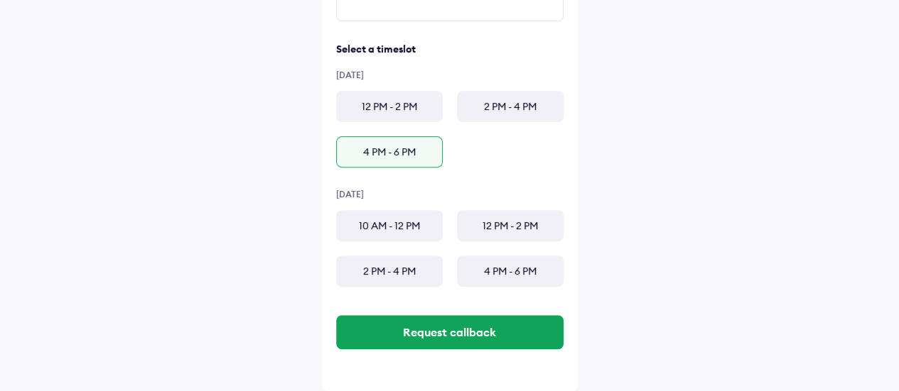
click at [385, 156] on div "4 PM - 6 PM" at bounding box center [389, 151] width 107 height 31
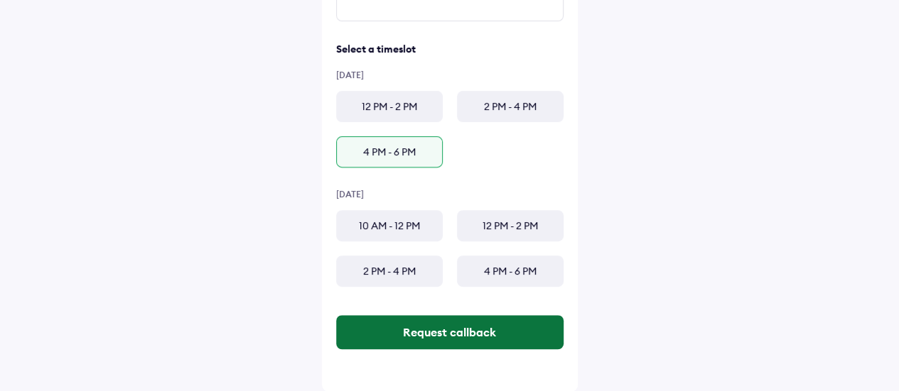
click at [410, 323] on button "Request callback" at bounding box center [449, 332] width 227 height 34
click at [447, 330] on button "Request callback" at bounding box center [449, 332] width 227 height 34
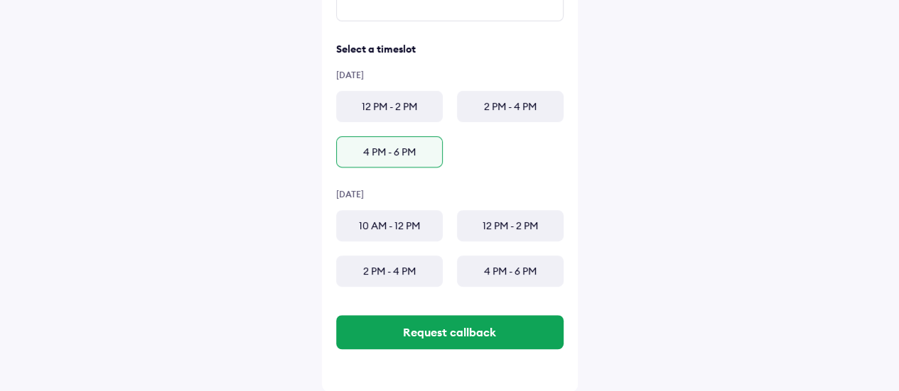
click at [669, 256] on div "**********" at bounding box center [449, 21] width 899 height 741
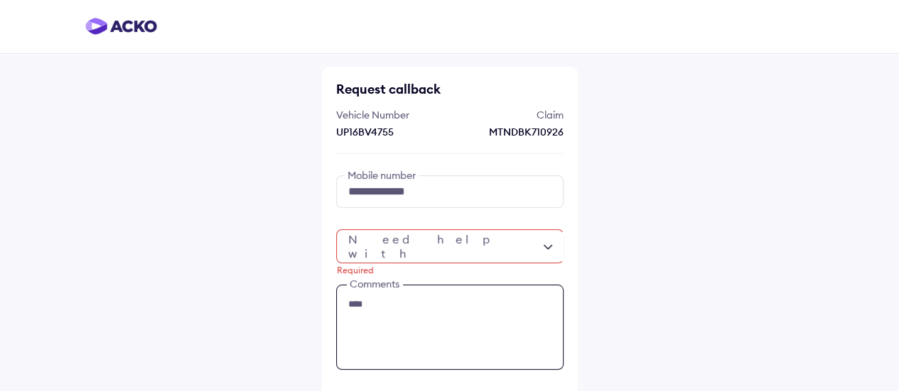
click at [395, 306] on textarea "****" at bounding box center [449, 327] width 227 height 85
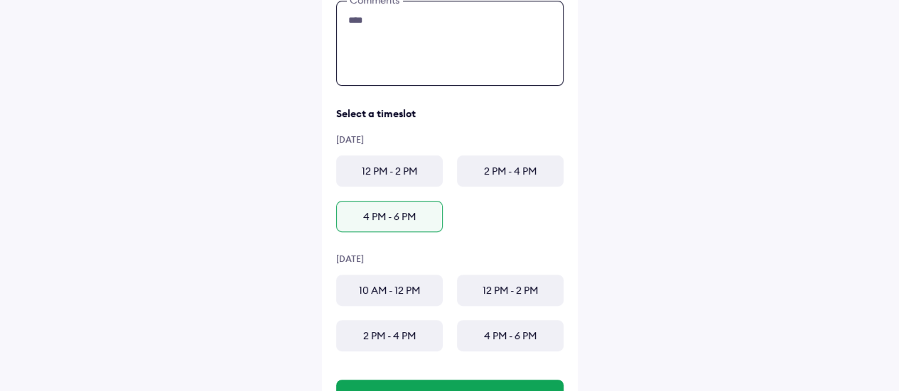
scroll to position [349, 0]
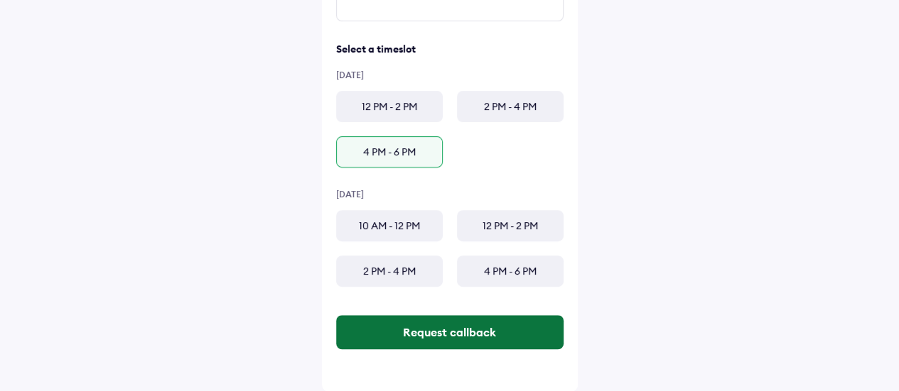
click at [410, 335] on button "Request callback" at bounding box center [449, 332] width 227 height 34
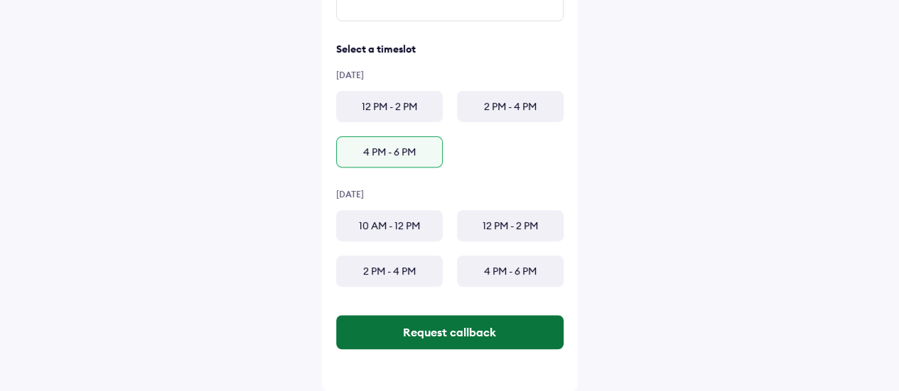
click at [466, 330] on button "Request callback" at bounding box center [449, 332] width 227 height 34
click at [496, 330] on button "Request callback" at bounding box center [449, 332] width 227 height 34
click at [472, 332] on button "Request callback" at bounding box center [449, 332] width 227 height 34
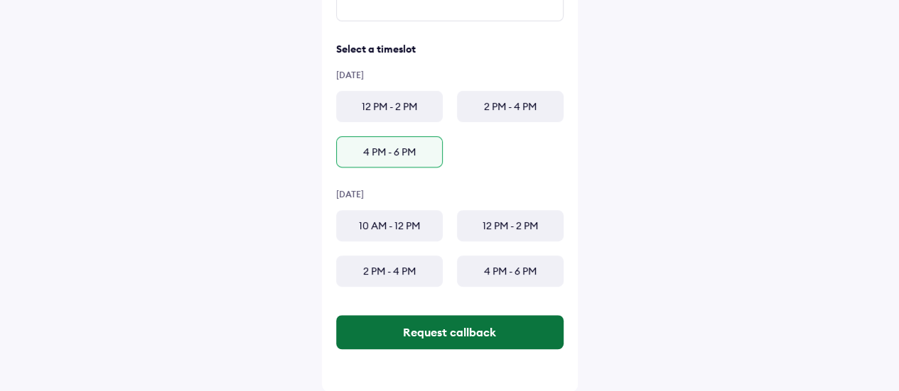
click at [472, 332] on button "Request callback" at bounding box center [449, 332] width 227 height 34
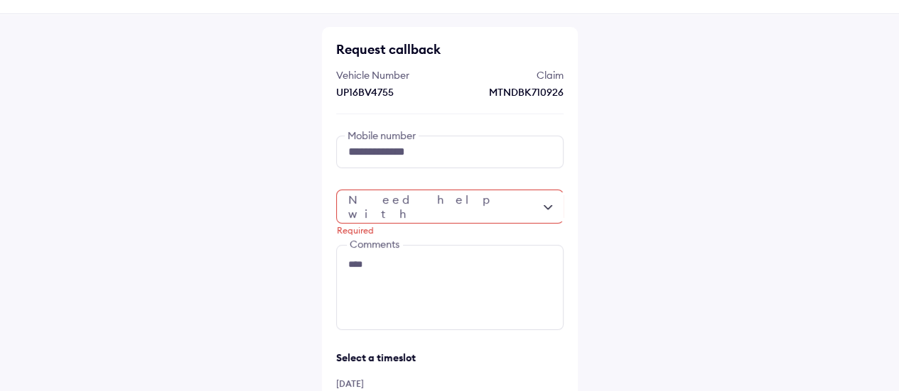
scroll to position [71, 0]
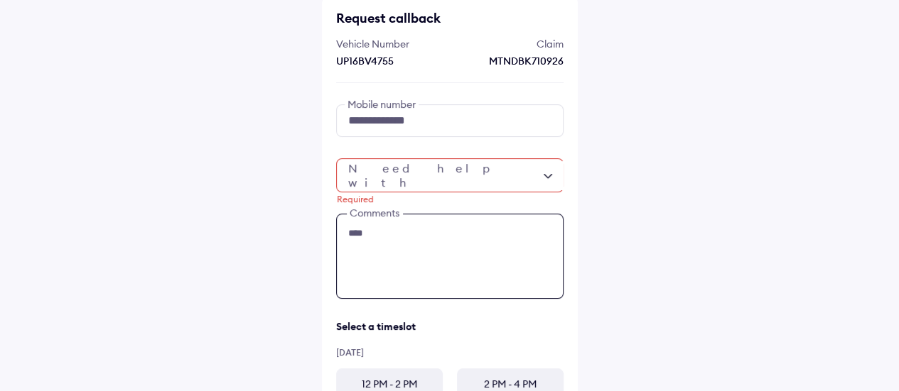
click at [419, 237] on textarea "****" at bounding box center [449, 256] width 227 height 85
type textarea "*"
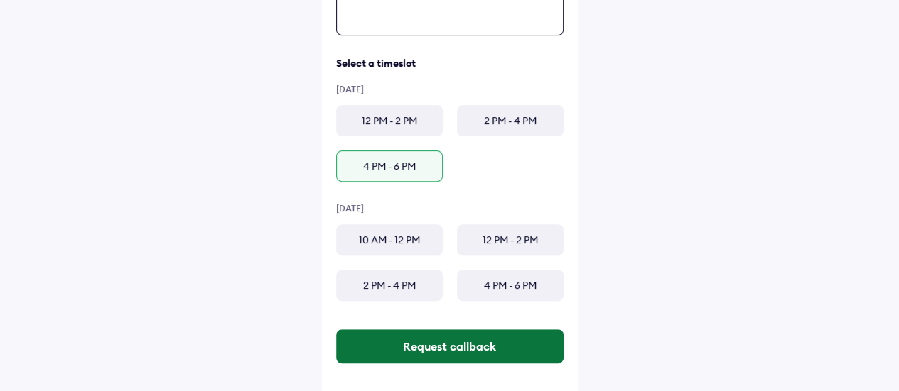
scroll to position [349, 0]
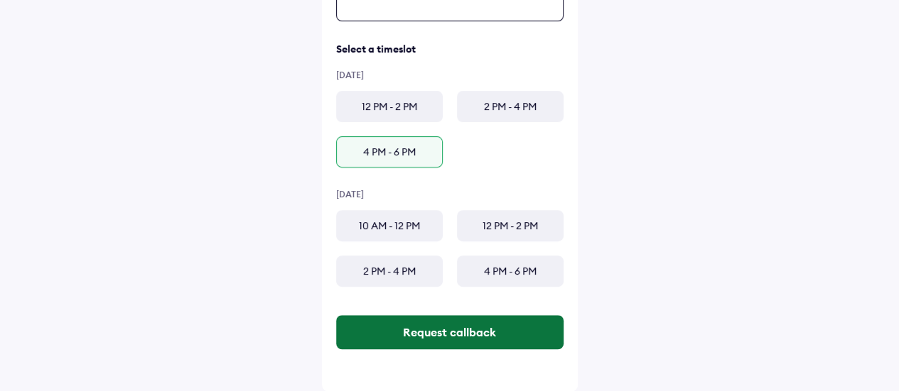
type textarea "**********"
click at [438, 328] on button "Request callback" at bounding box center [449, 332] width 227 height 34
click at [431, 325] on button "Request callback" at bounding box center [449, 332] width 227 height 34
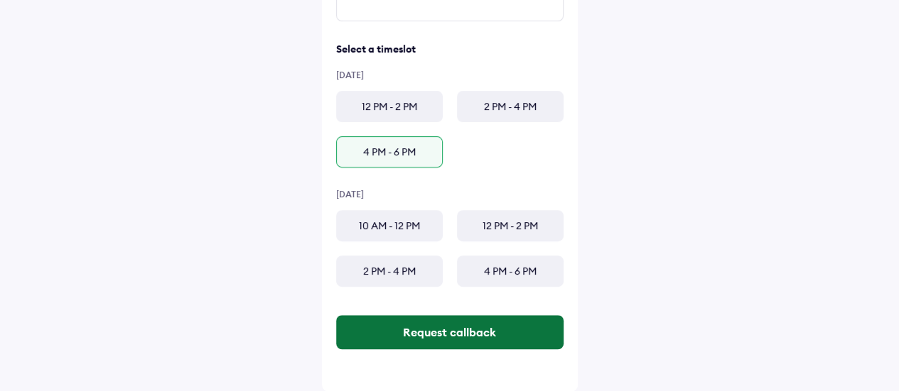
click at [431, 325] on button "Request callback" at bounding box center [449, 332] width 227 height 34
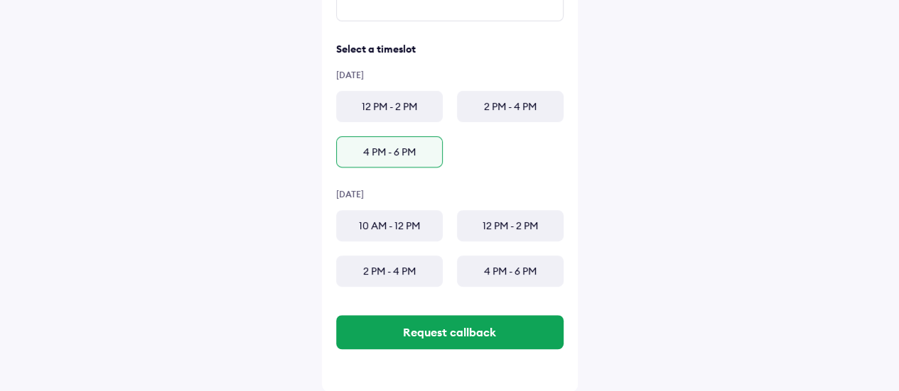
click at [708, 256] on div "**********" at bounding box center [449, 21] width 899 height 741
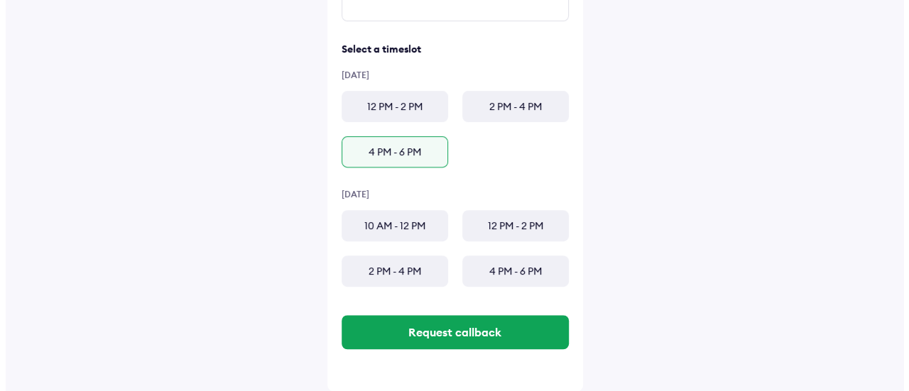
scroll to position [0, 0]
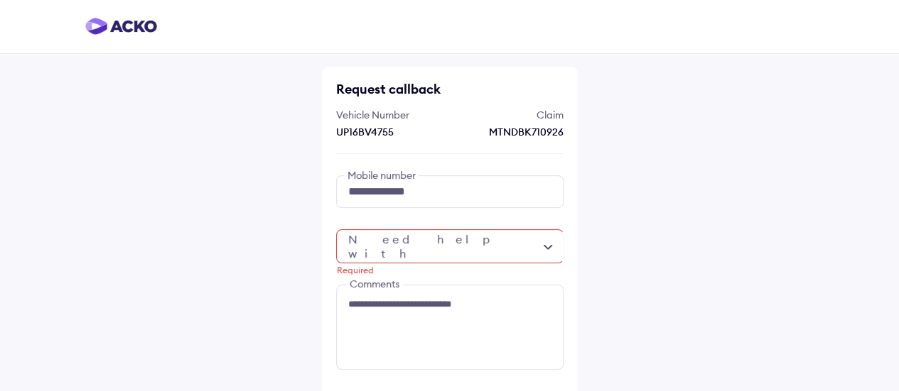
click at [495, 247] on div "Required" at bounding box center [449, 246] width 227 height 34
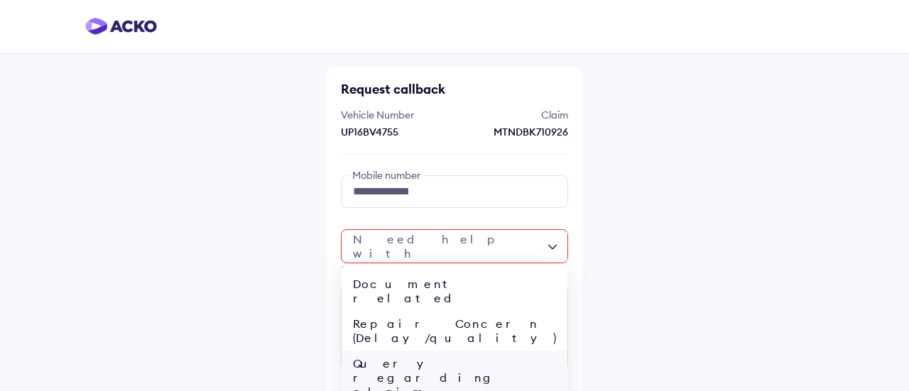
click at [470, 351] on div "Query regarding claim status" at bounding box center [455, 385] width 226 height 68
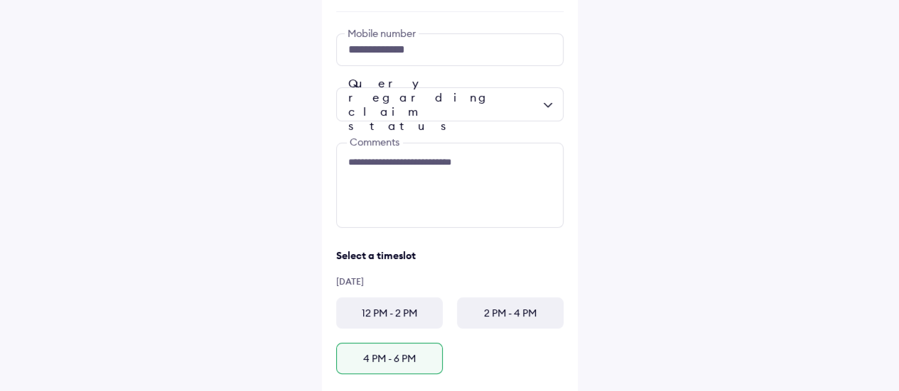
scroll to position [349, 0]
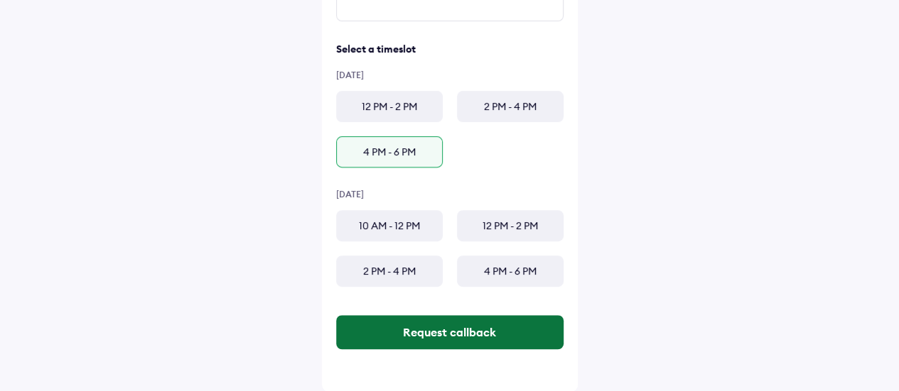
click at [485, 325] on button "Request callback" at bounding box center [449, 332] width 227 height 34
